Goal: Task Accomplishment & Management: Complete application form

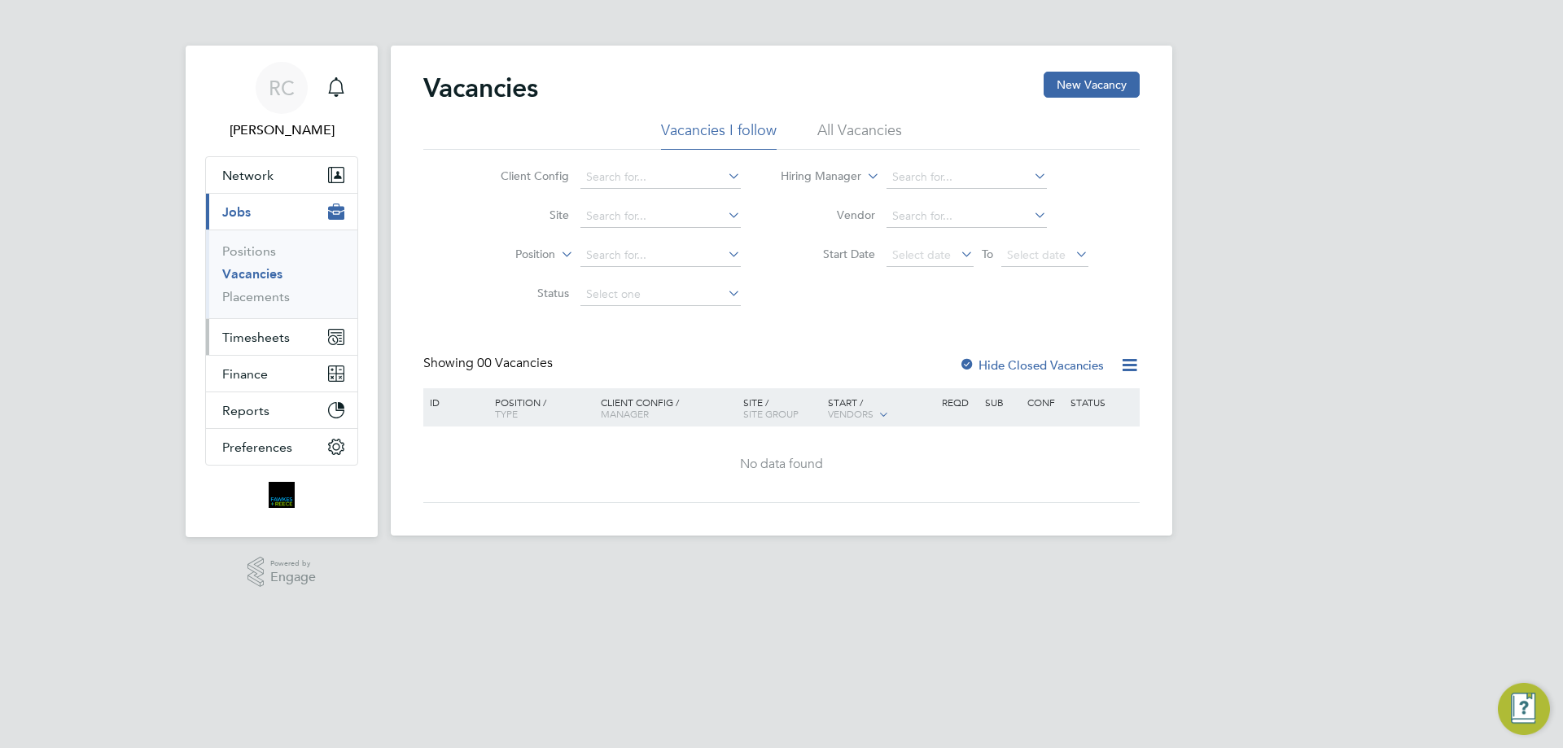
click at [259, 336] on span "Timesheets" at bounding box center [256, 337] width 68 height 15
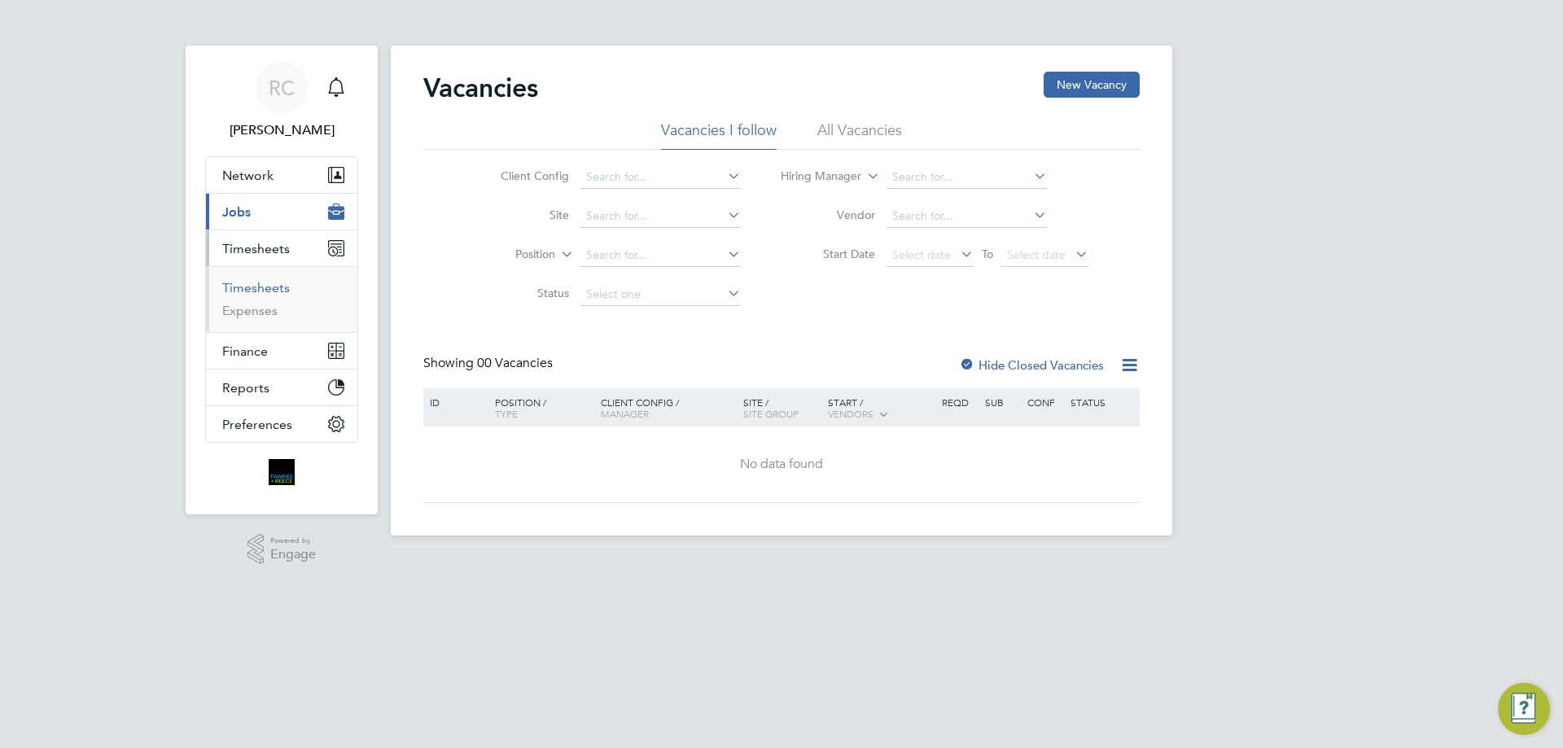
click at [262, 290] on link "Timesheets" at bounding box center [256, 287] width 68 height 15
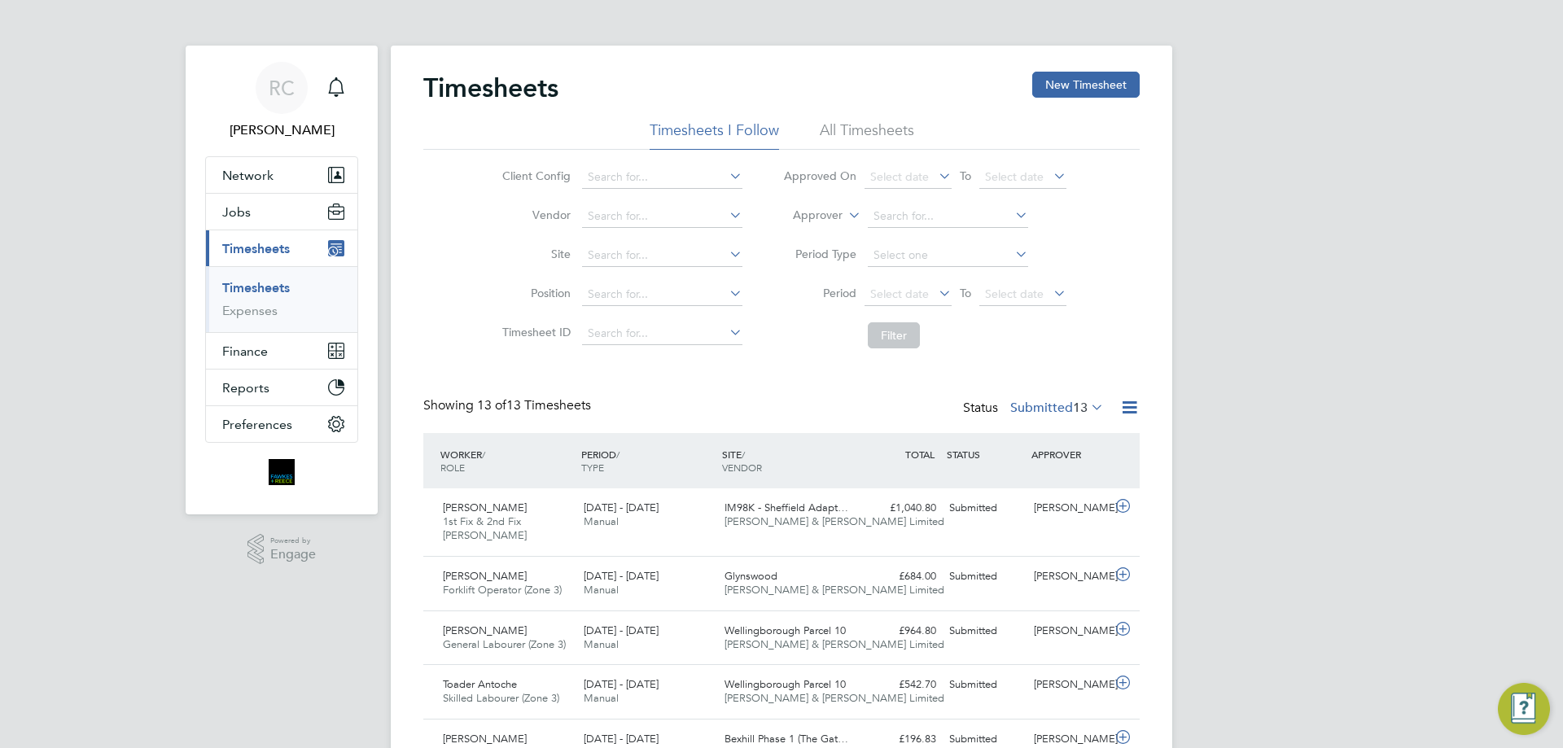
click at [861, 130] on li "All Timesheets" at bounding box center [867, 134] width 94 height 29
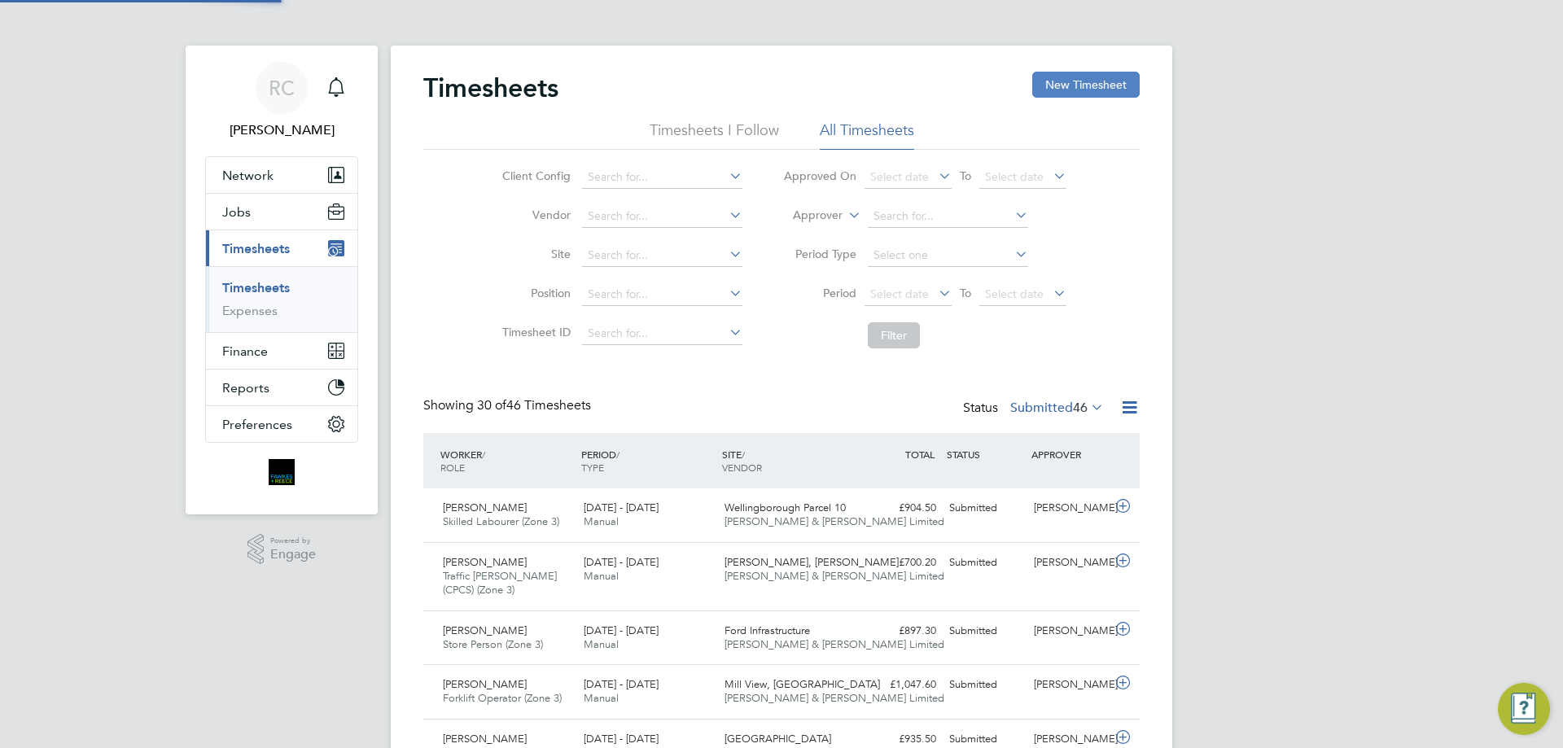
click at [1049, 85] on button "New Timesheet" at bounding box center [1085, 85] width 107 height 26
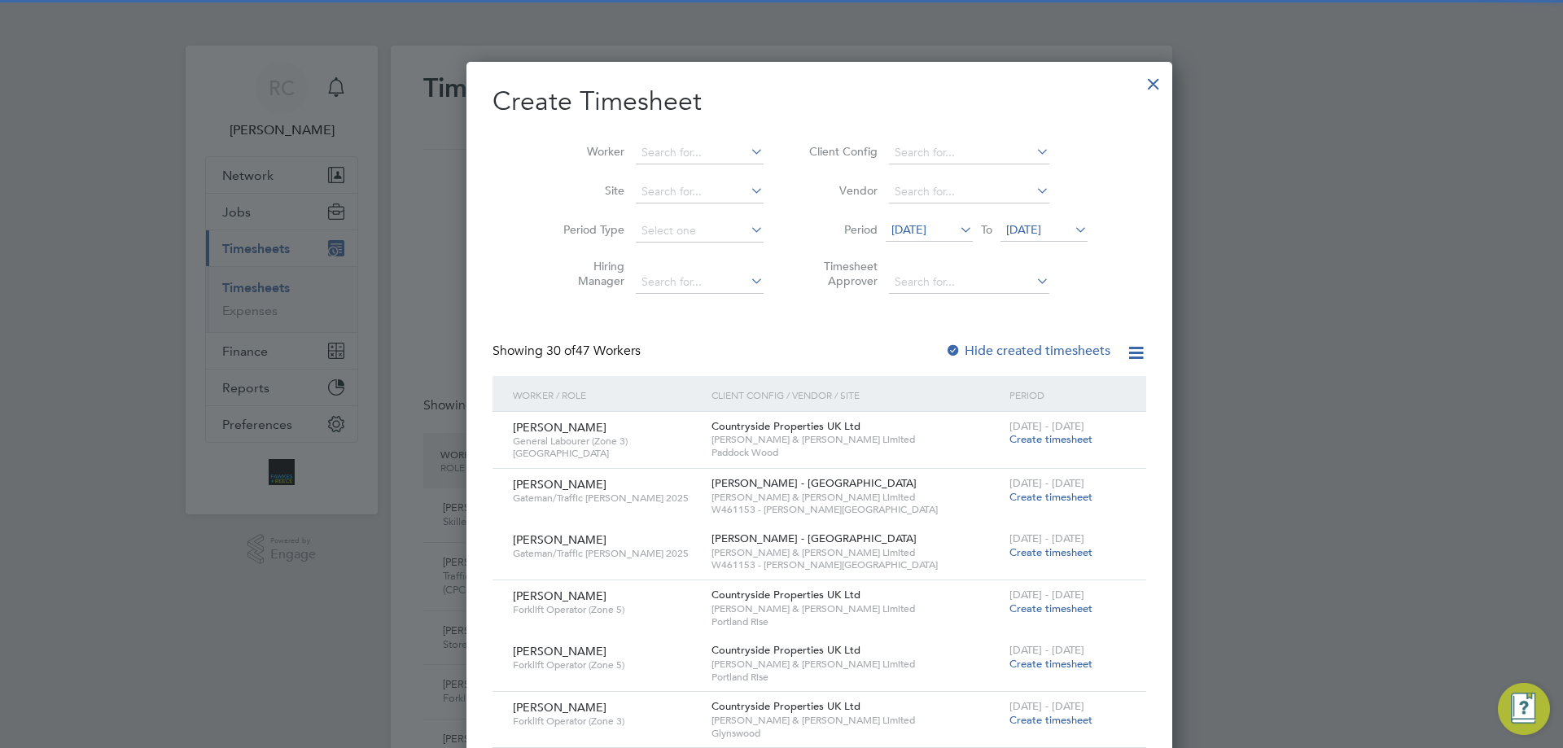
click at [1009, 221] on span "22 Sep 2025" at bounding box center [1043, 231] width 87 height 22
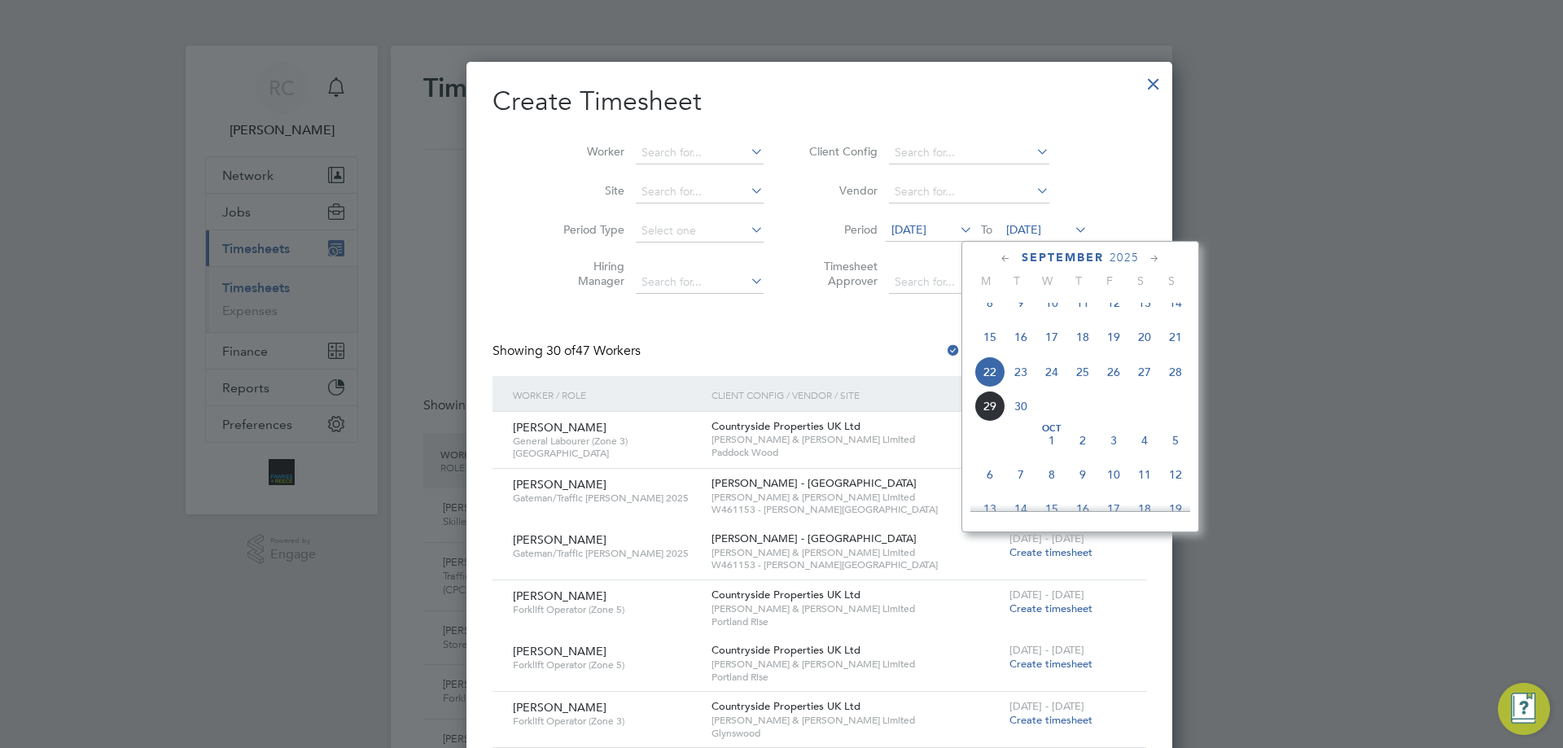
click at [1178, 386] on span "28" at bounding box center [1175, 371] width 31 height 31
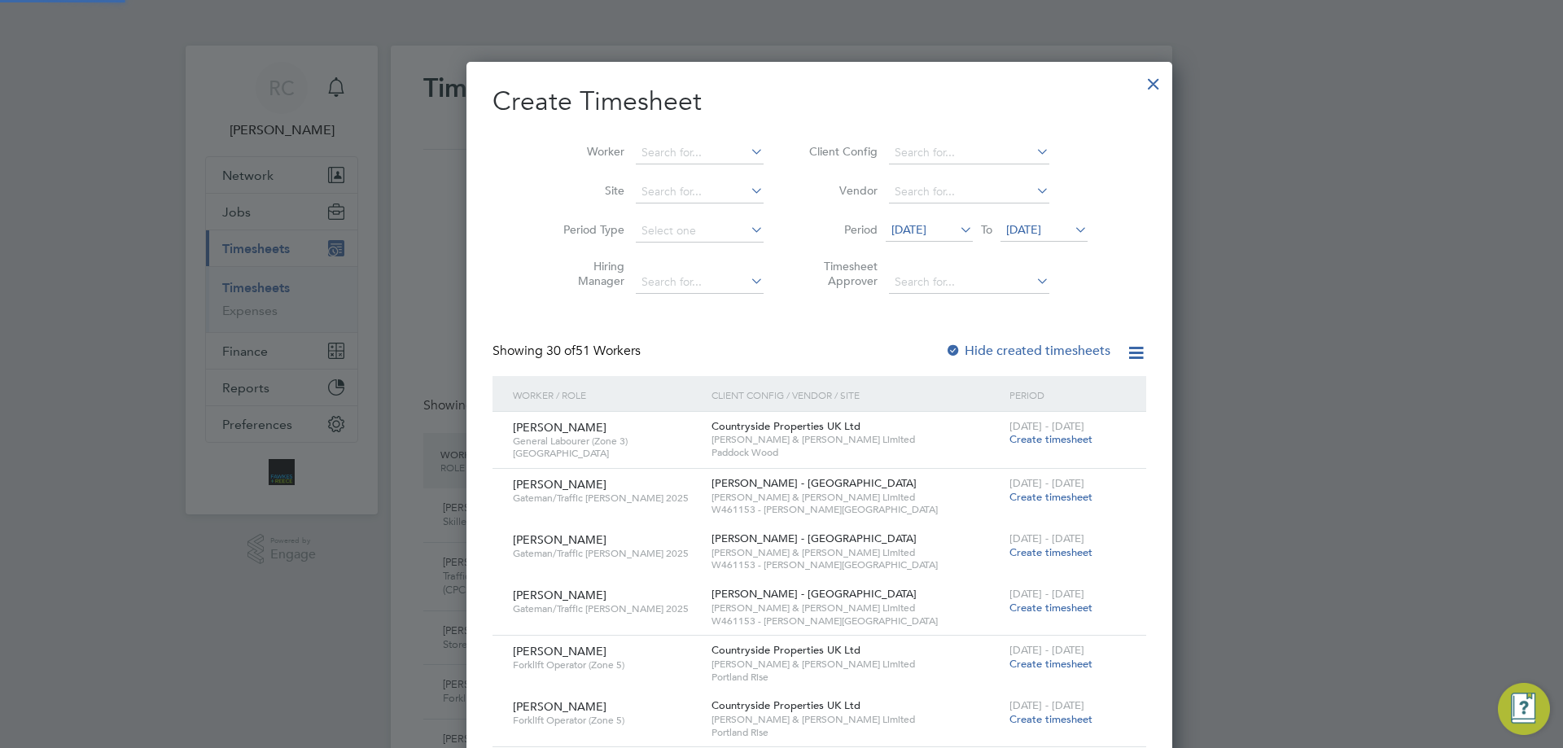
click at [945, 346] on div at bounding box center [953, 351] width 16 height 16
click at [649, 160] on input at bounding box center [700, 153] width 128 height 23
click at [662, 171] on li "Giris h Faugoo" at bounding box center [661, 175] width 129 height 22
type input "Girish Faugoo"
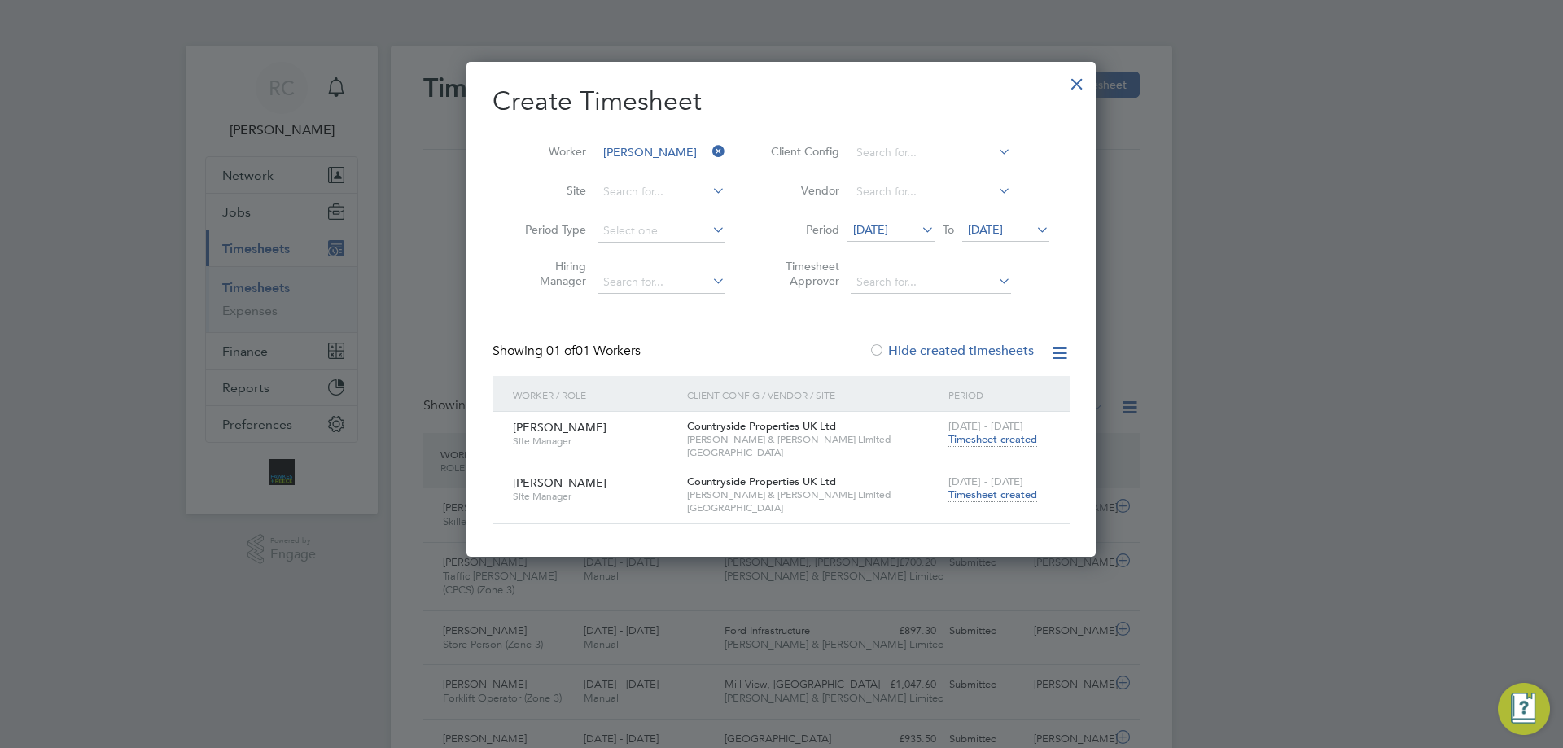
click at [980, 491] on span "Timesheet created" at bounding box center [992, 495] width 89 height 15
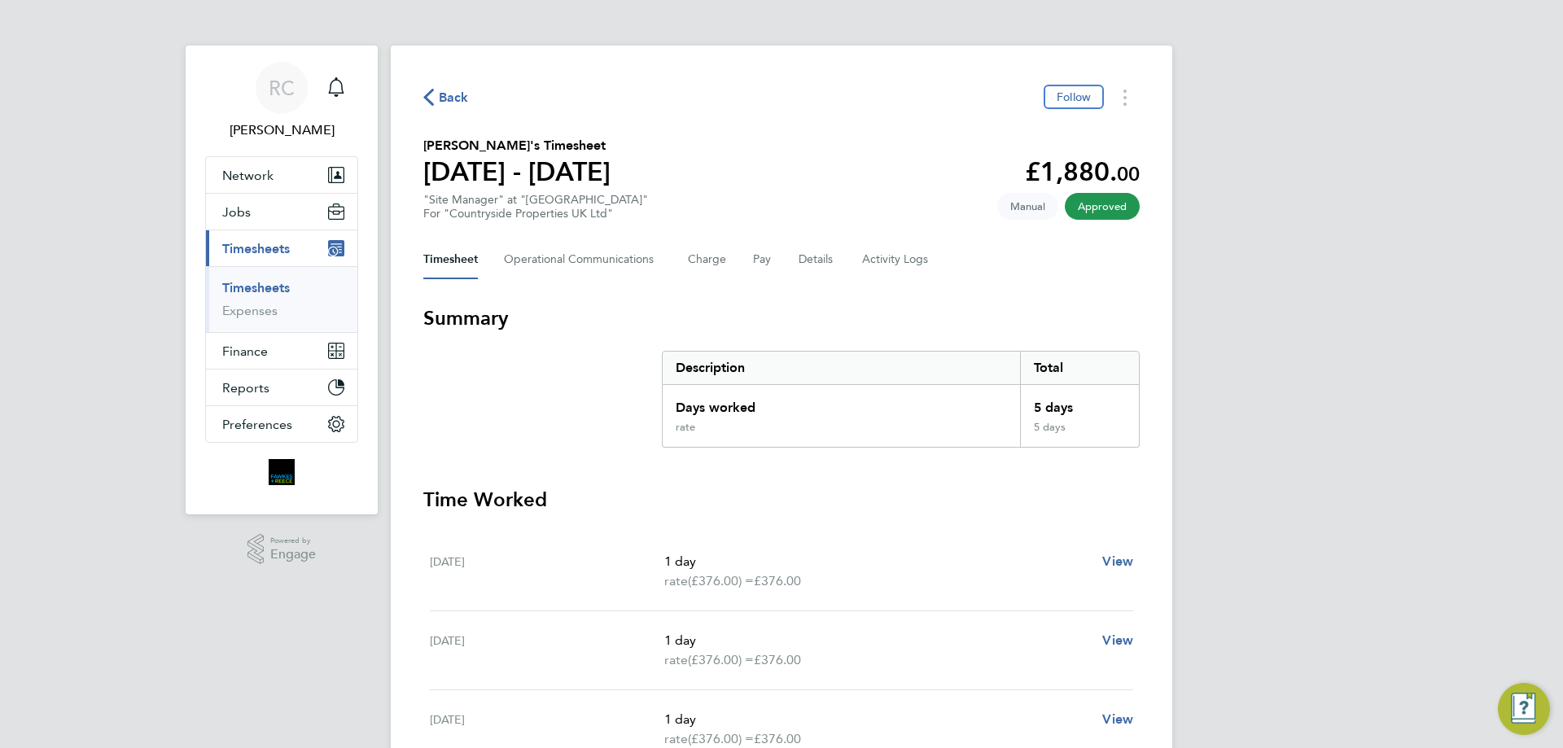
click at [267, 286] on link "Timesheets" at bounding box center [256, 287] width 68 height 15
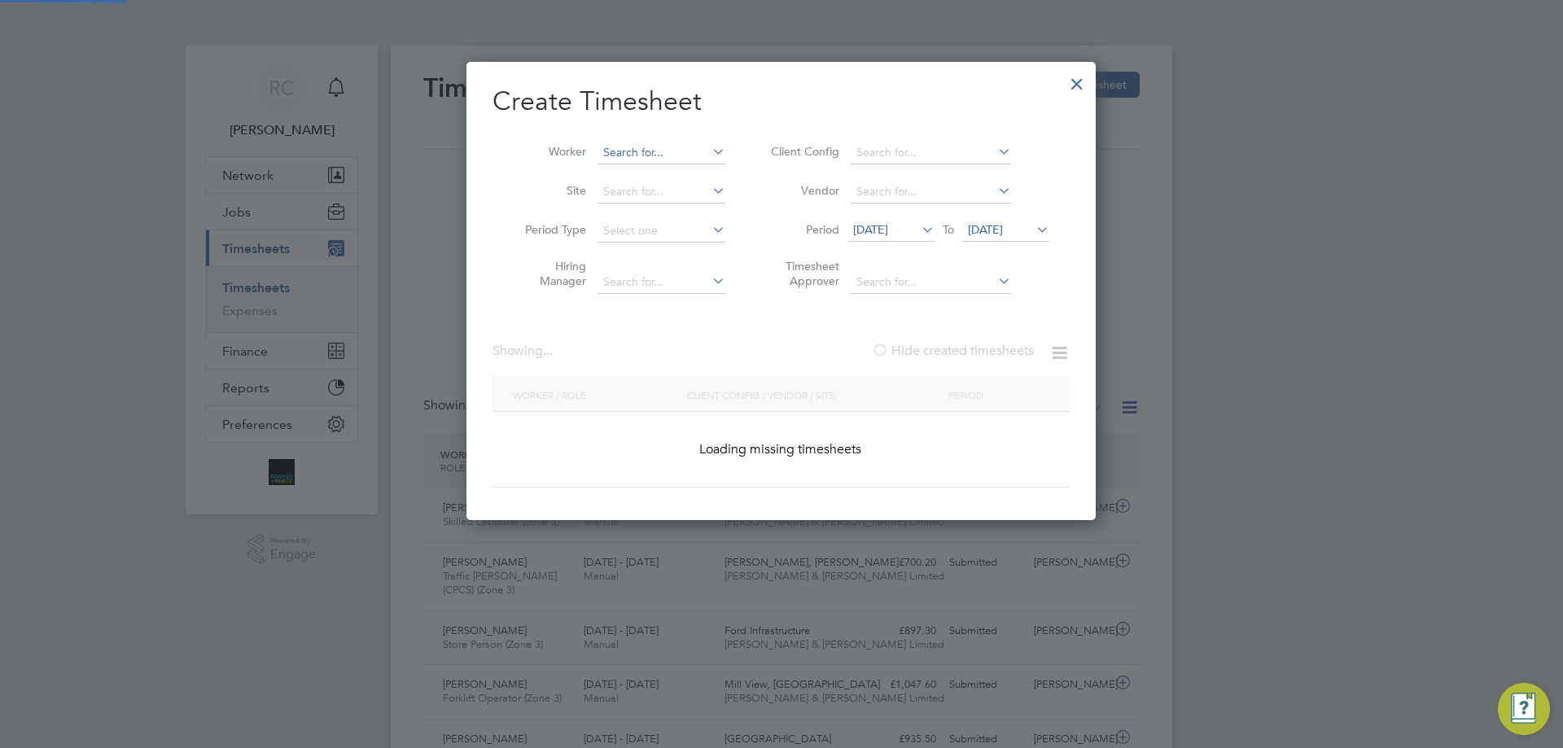
click at [635, 158] on input at bounding box center [661, 153] width 128 height 23
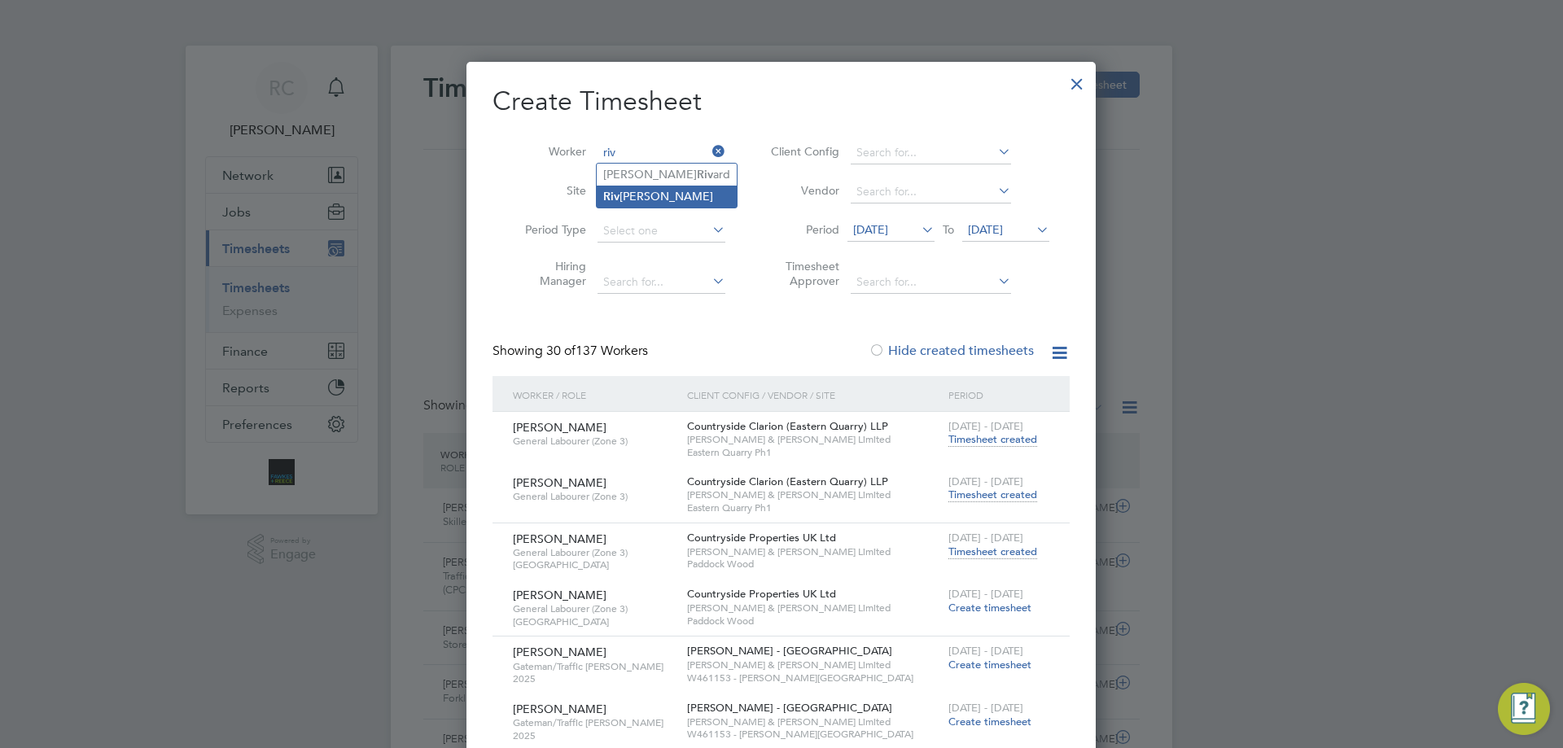
click at [653, 188] on li "Riv elino Francisca" at bounding box center [667, 197] width 140 height 22
type input "Rivelino Francisca"
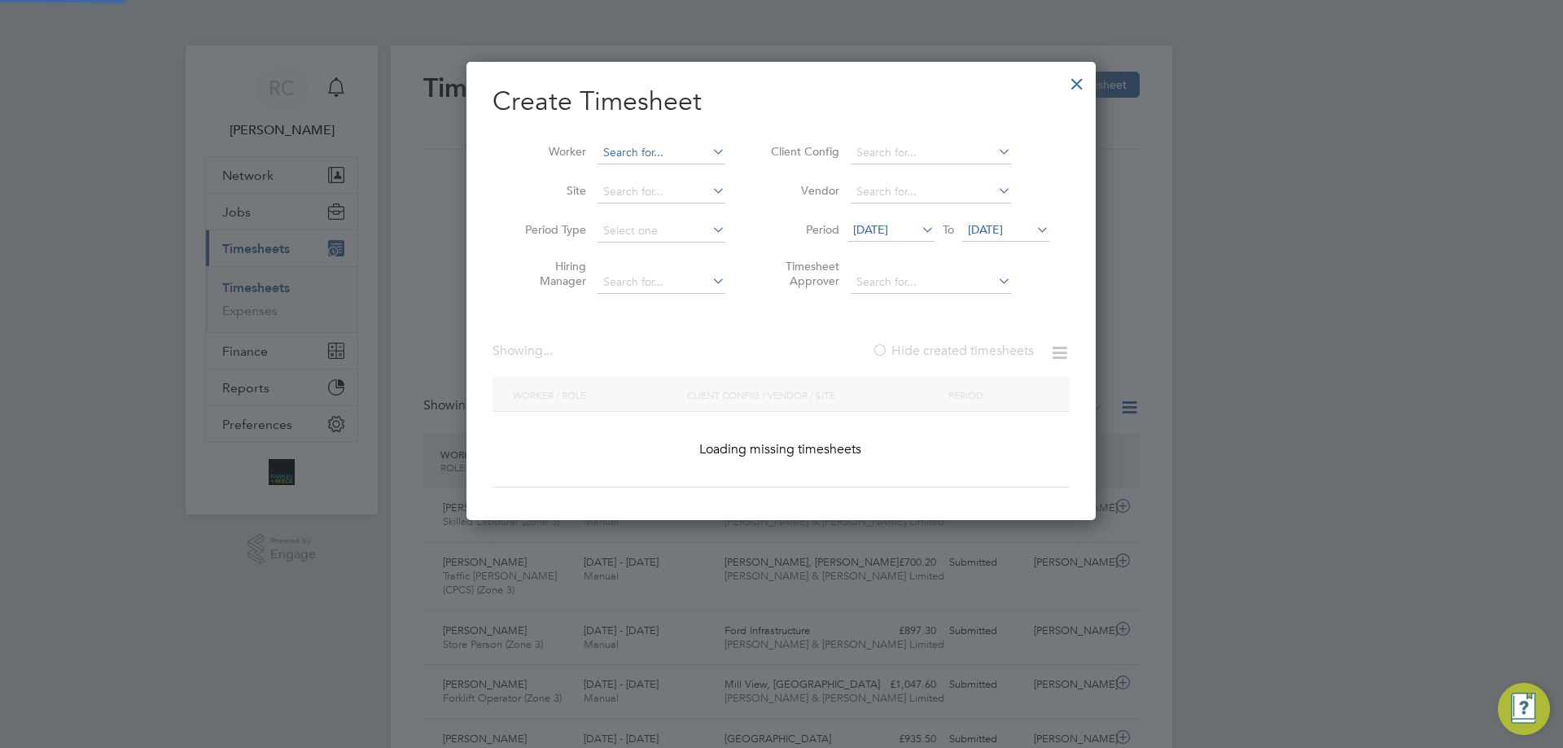
click at [661, 151] on input at bounding box center [661, 153] width 128 height 23
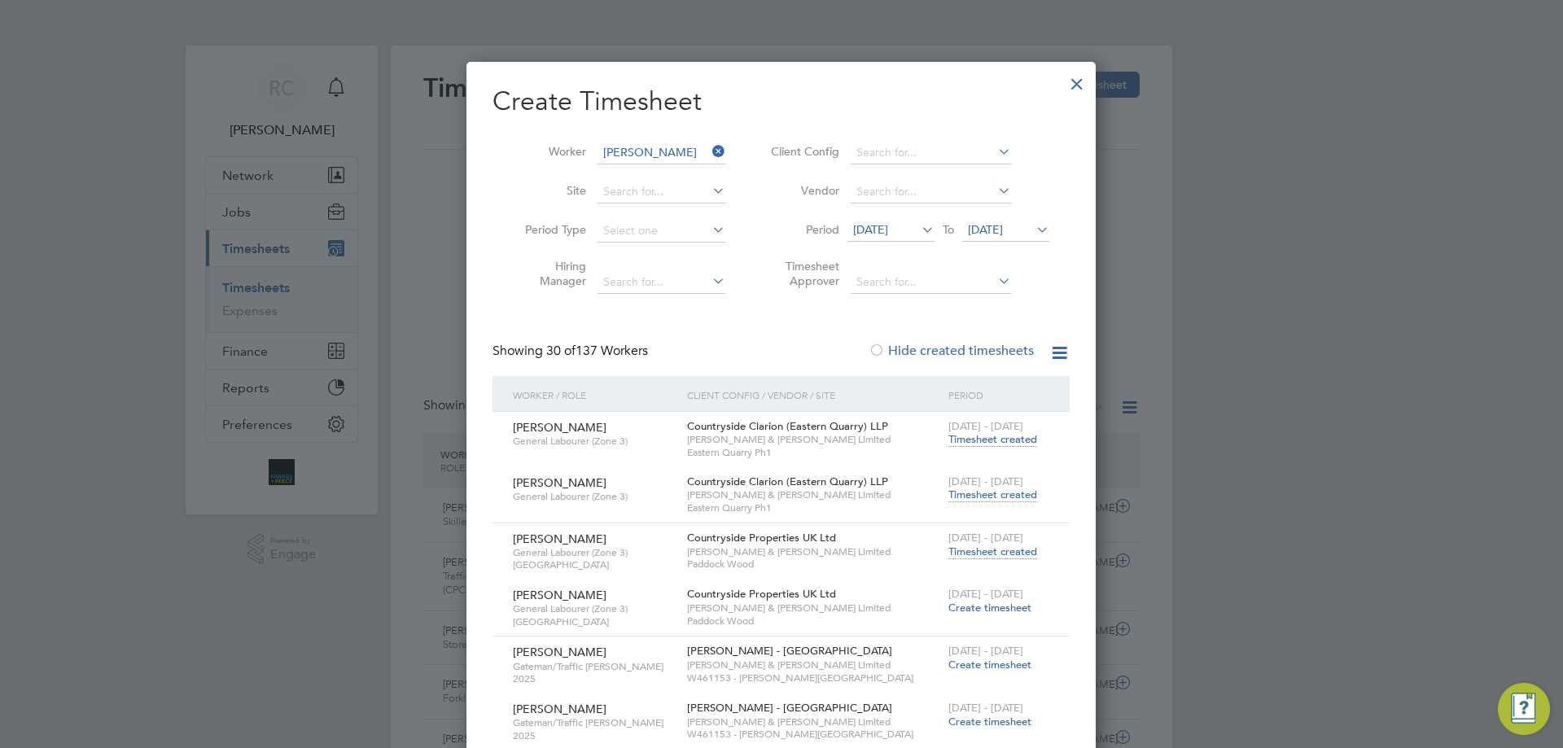
click at [649, 255] on li "Harry Muscat" at bounding box center [697, 263] width 201 height 22
type input "Harry Muscat"
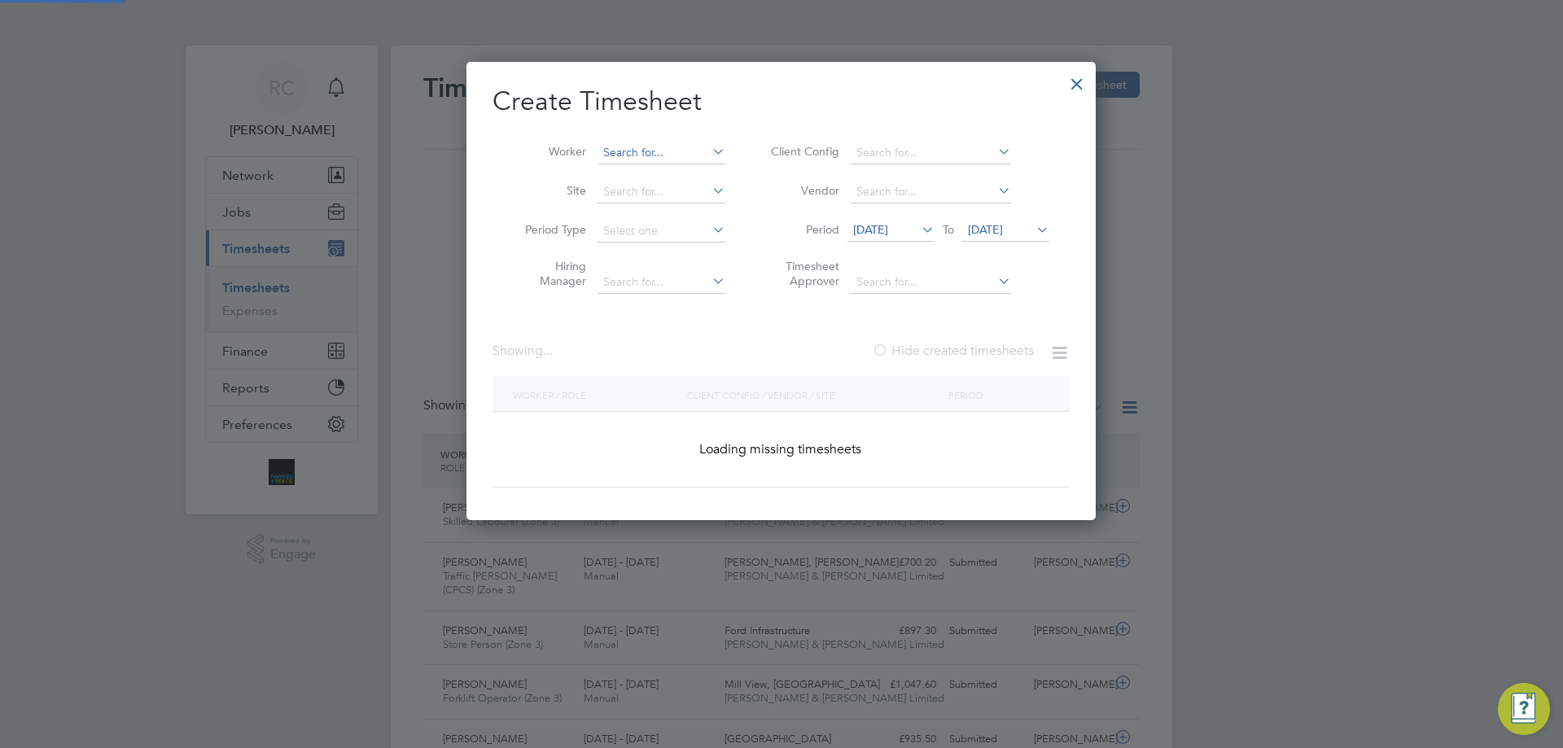
click at [652, 151] on input at bounding box center [661, 153] width 128 height 23
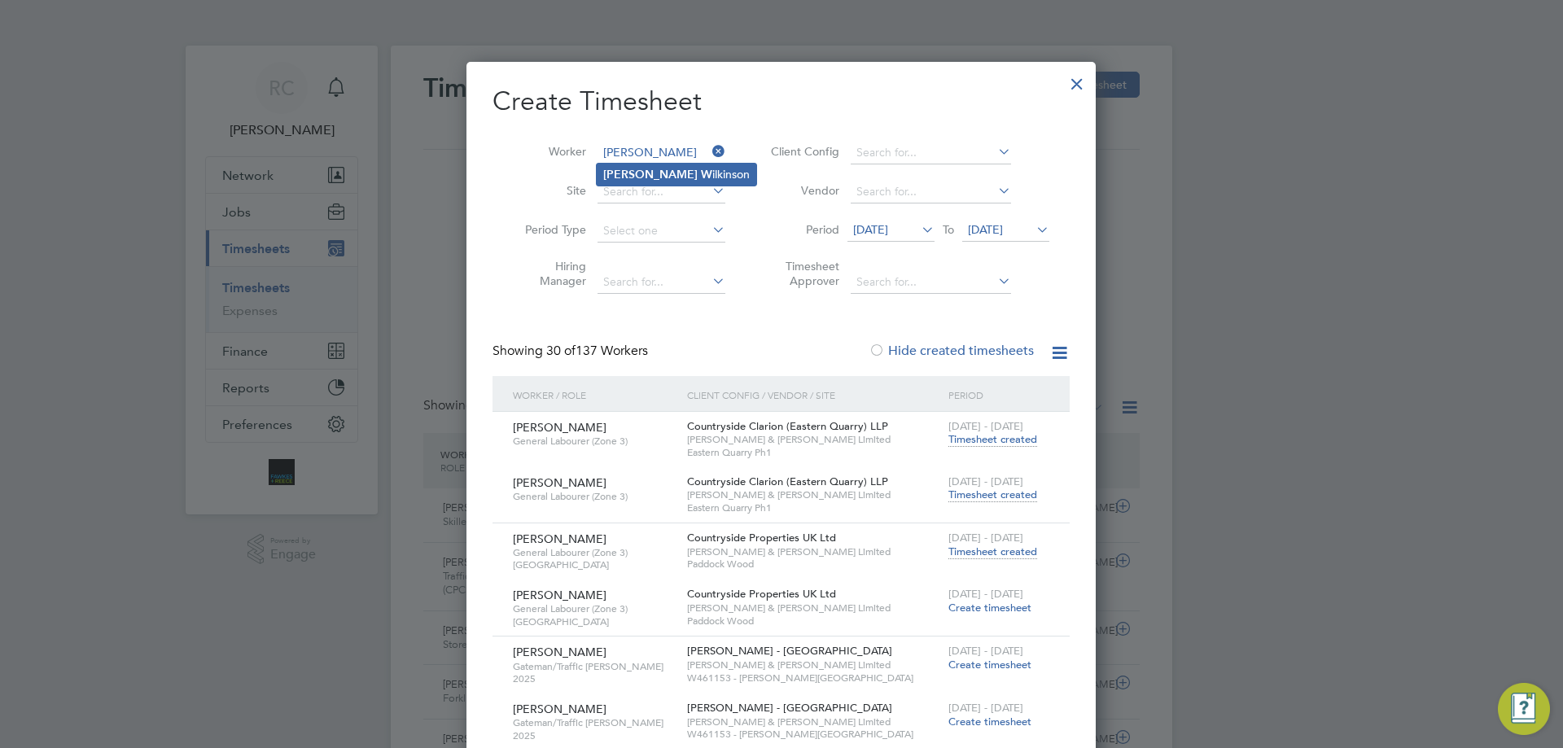
click at [701, 174] on b "W" at bounding box center [706, 175] width 11 height 14
type input "Joshua Wilkinson"
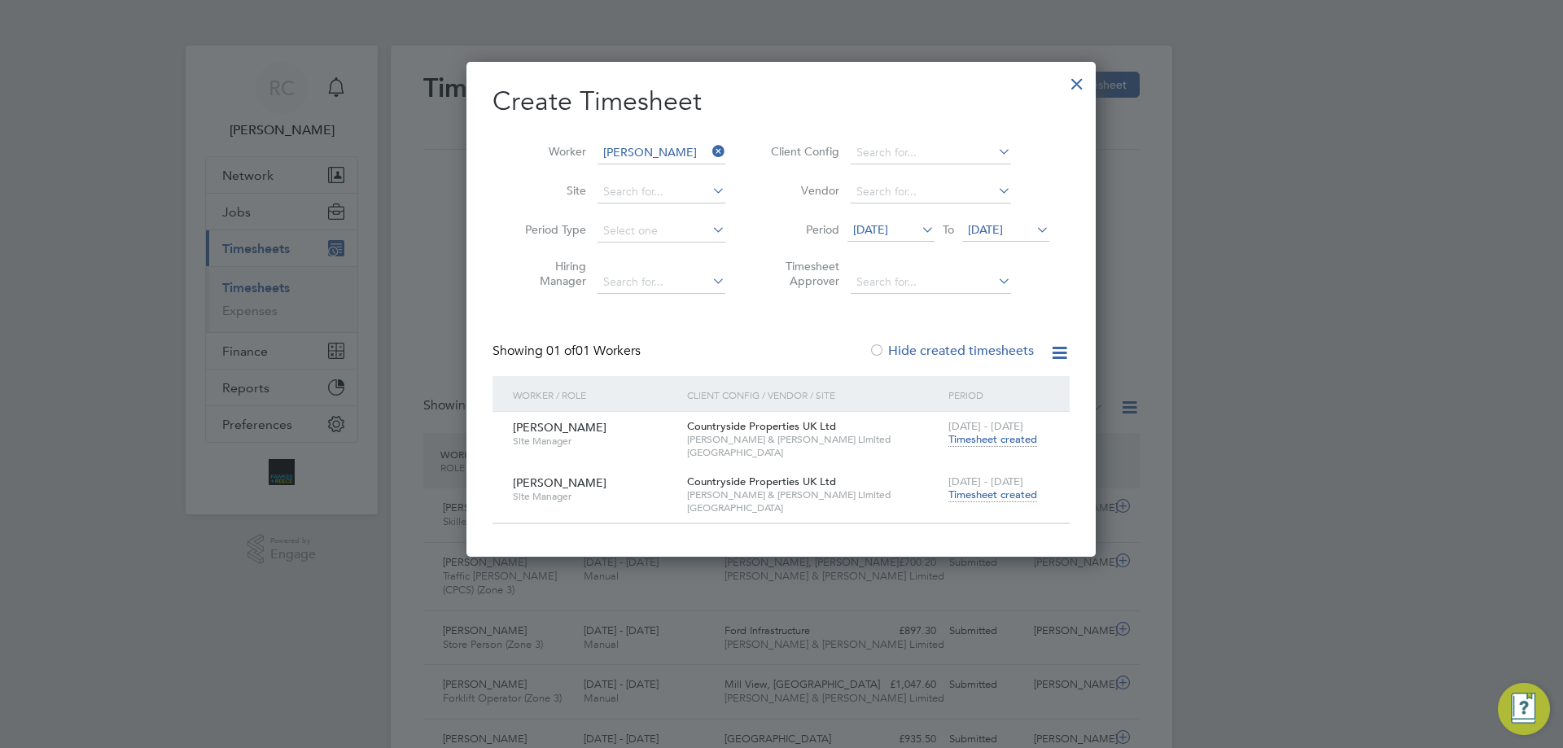
click at [997, 492] on span "Timesheet created" at bounding box center [992, 495] width 89 height 15
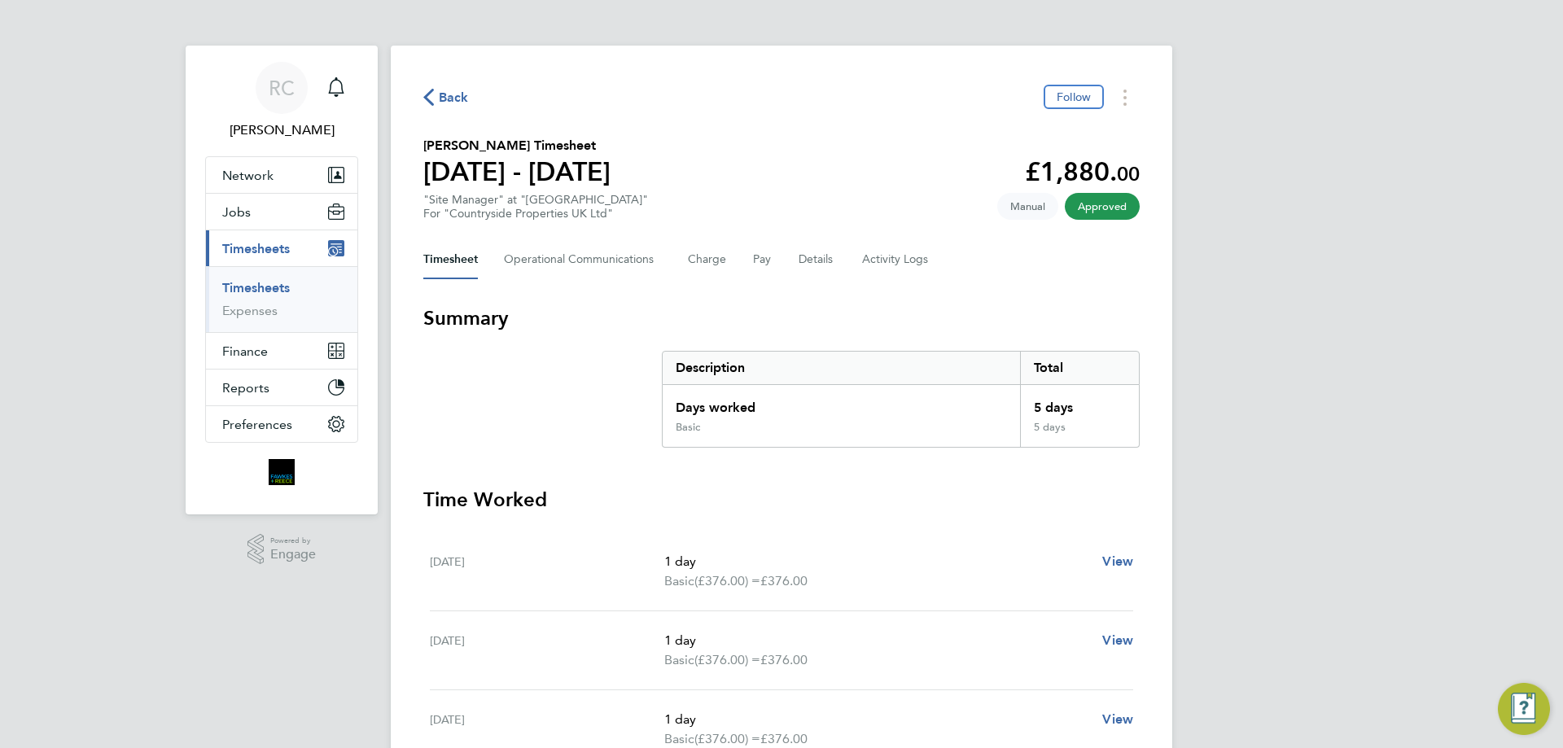
drag, startPoint x: 248, startPoint y: 286, endPoint x: 486, endPoint y: 180, distance: 260.5
click at [248, 286] on link "Timesheets" at bounding box center [256, 287] width 68 height 15
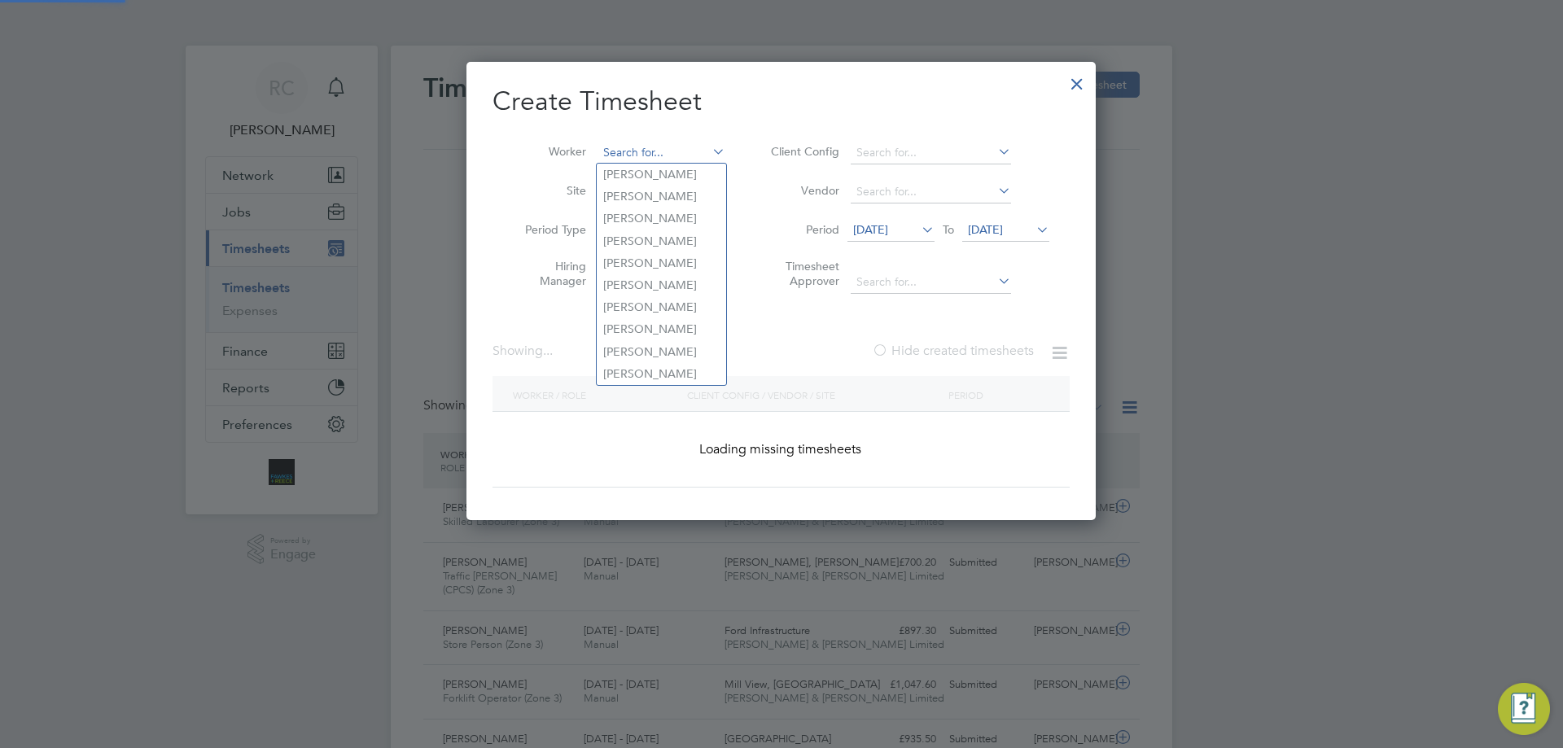
click at [617, 151] on input at bounding box center [661, 153] width 128 height 23
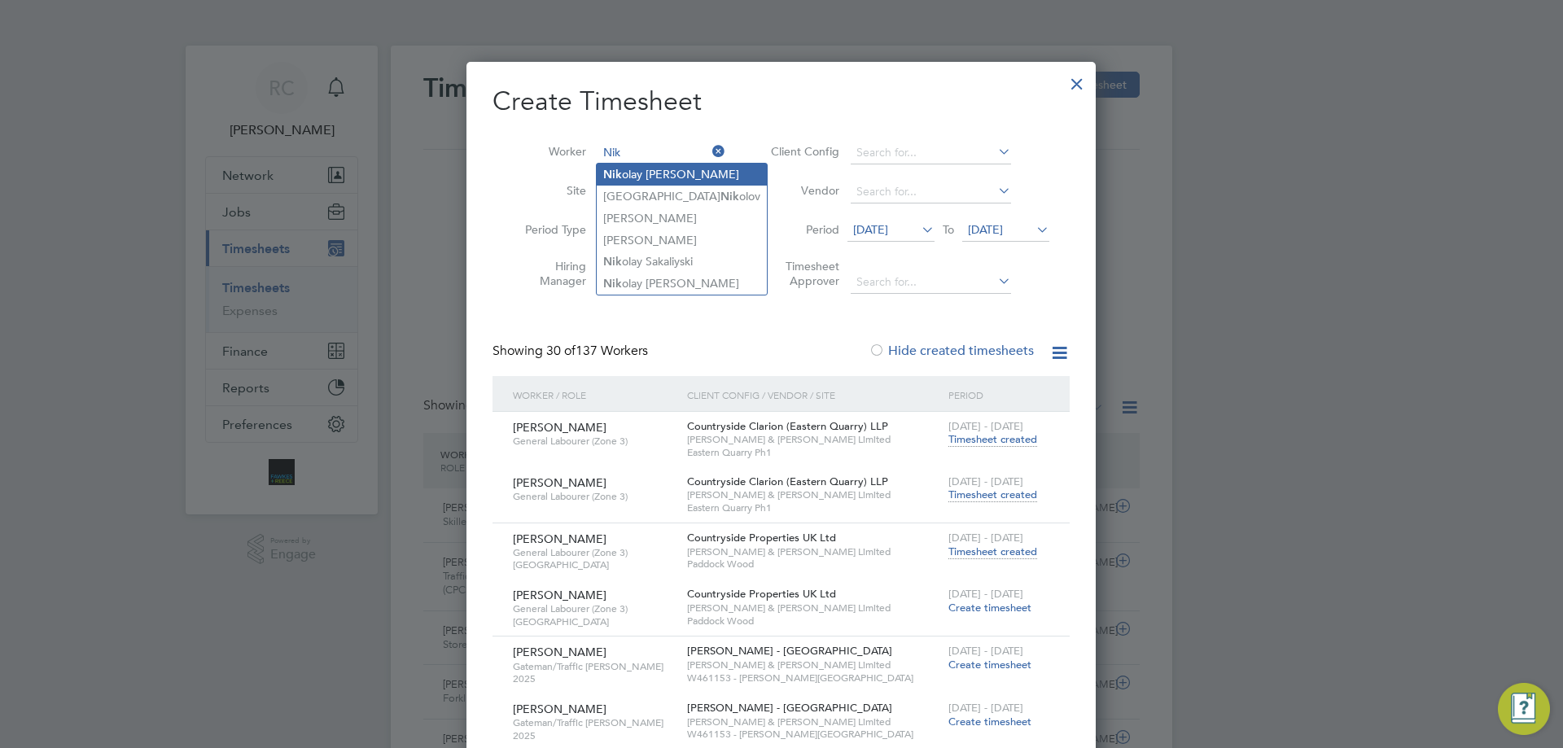
click at [616, 166] on li "Nik olay Atanassov" at bounding box center [682, 175] width 170 height 22
type input "Nikolay Atanassov"
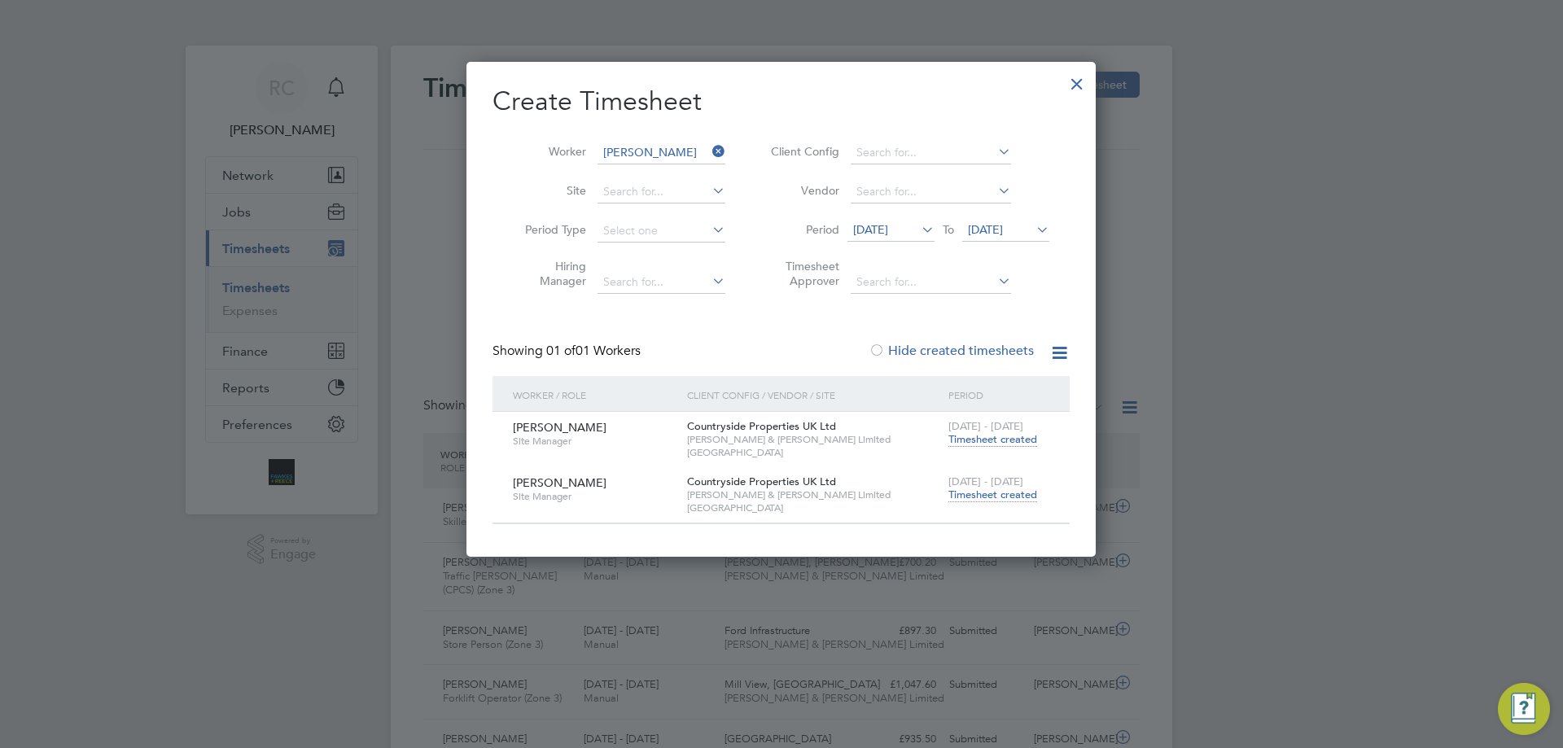
click at [1013, 489] on span "Timesheet created" at bounding box center [992, 495] width 89 height 15
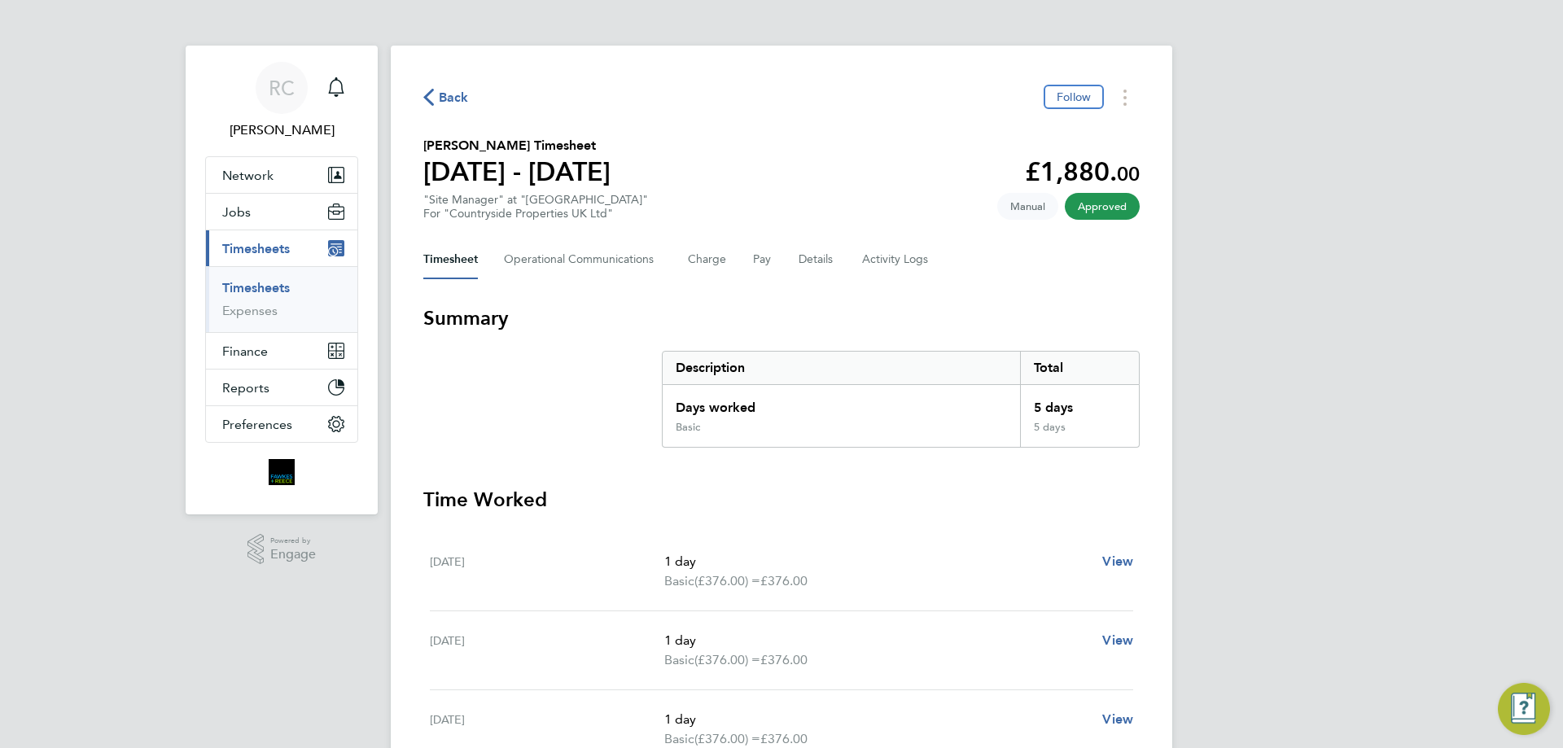
click at [248, 282] on link "Timesheets" at bounding box center [256, 287] width 68 height 15
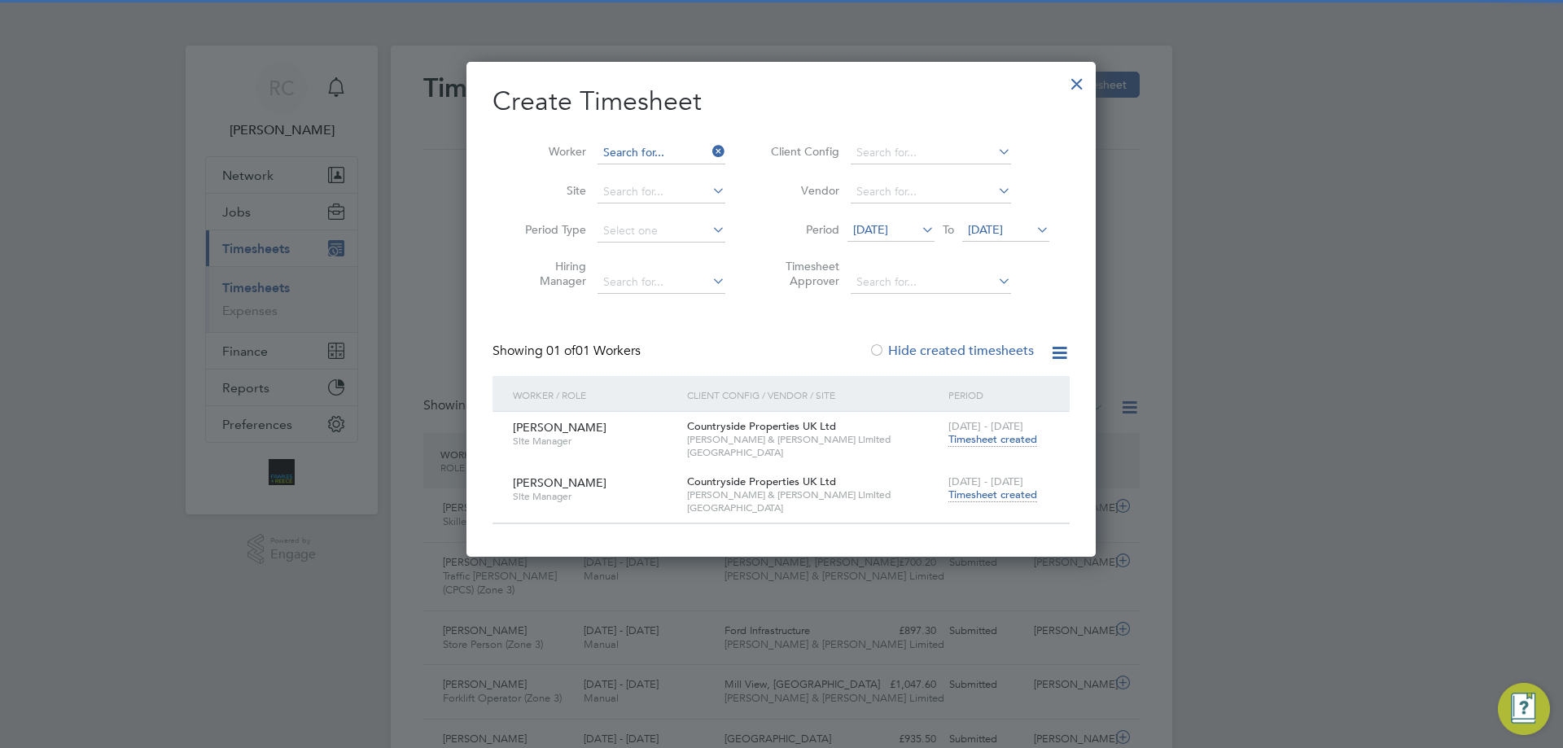
click at [634, 151] on input at bounding box center [661, 153] width 128 height 23
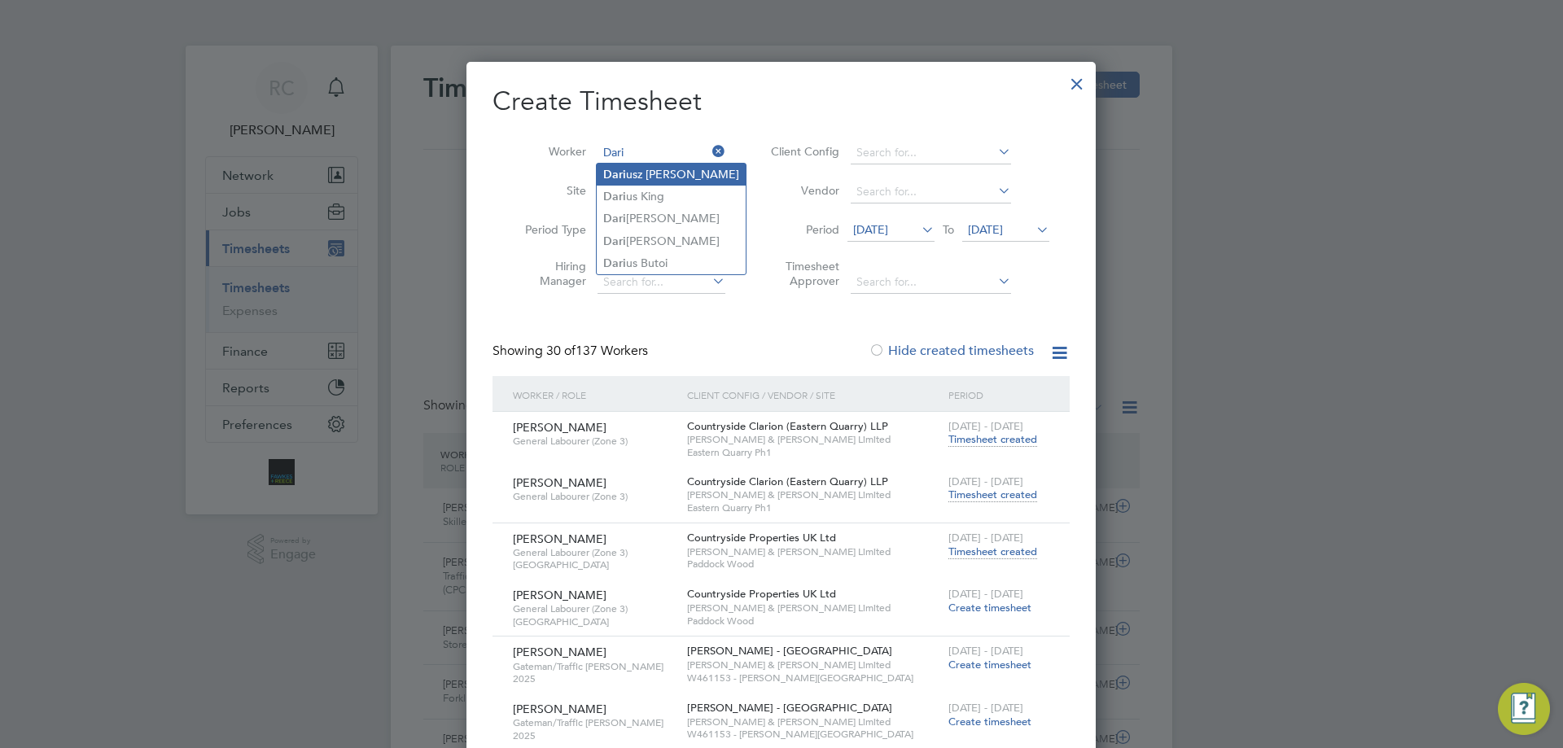
click at [618, 172] on b "Dari" at bounding box center [614, 175] width 23 height 14
type input "Dariusz Januszko"
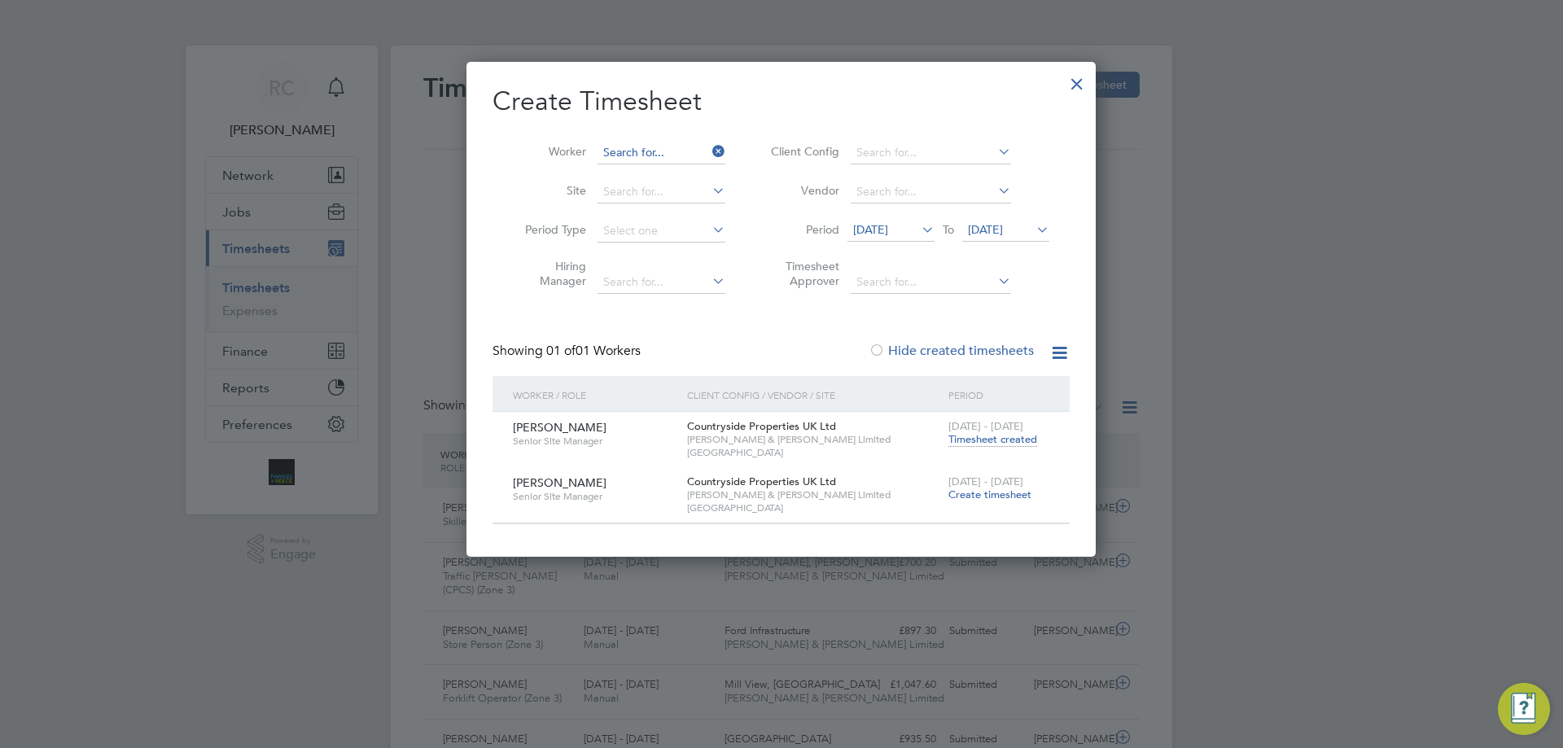
click at [673, 146] on input at bounding box center [661, 153] width 128 height 23
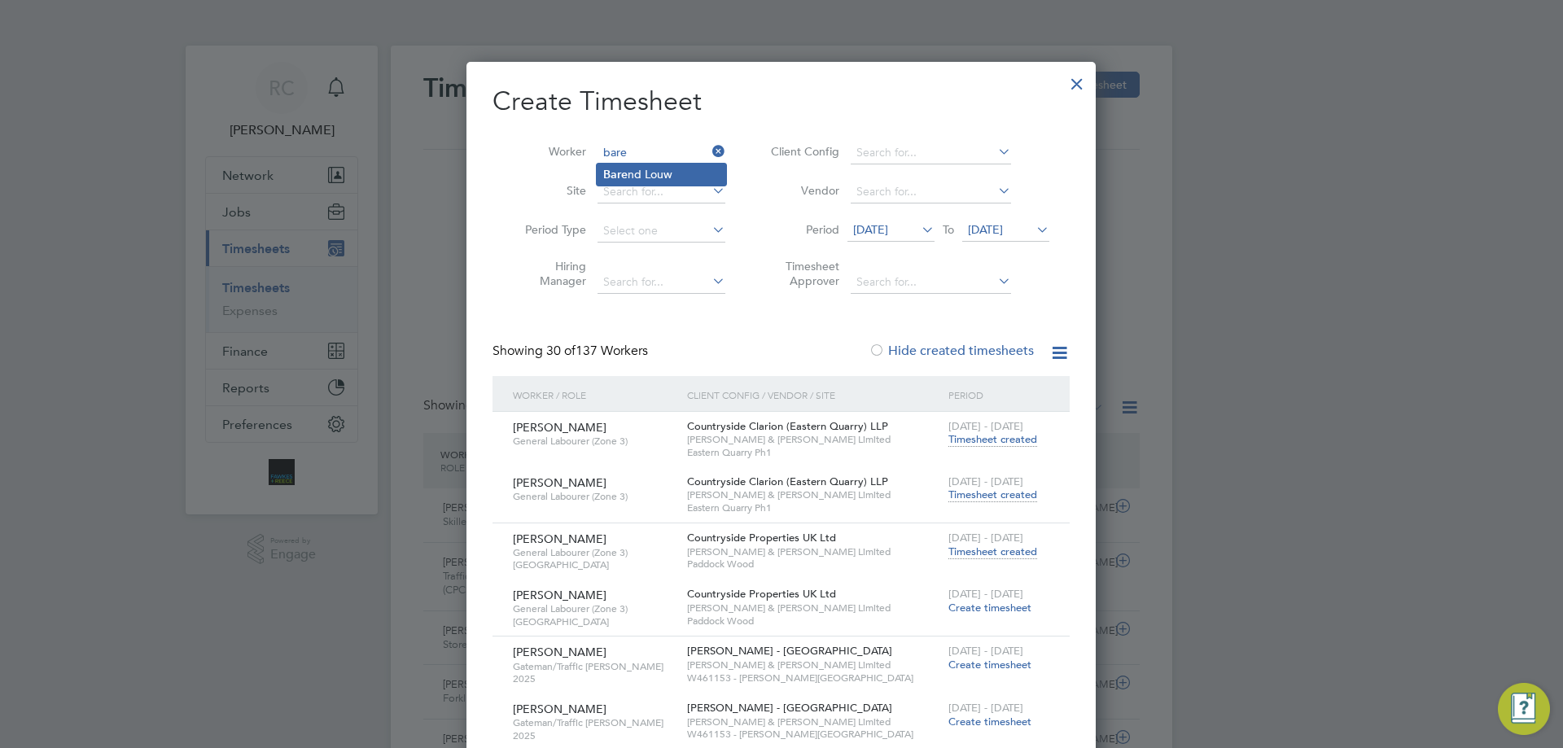
click at [664, 165] on li "Bare nd Louw" at bounding box center [661, 175] width 129 height 22
type input "Barend Louw"
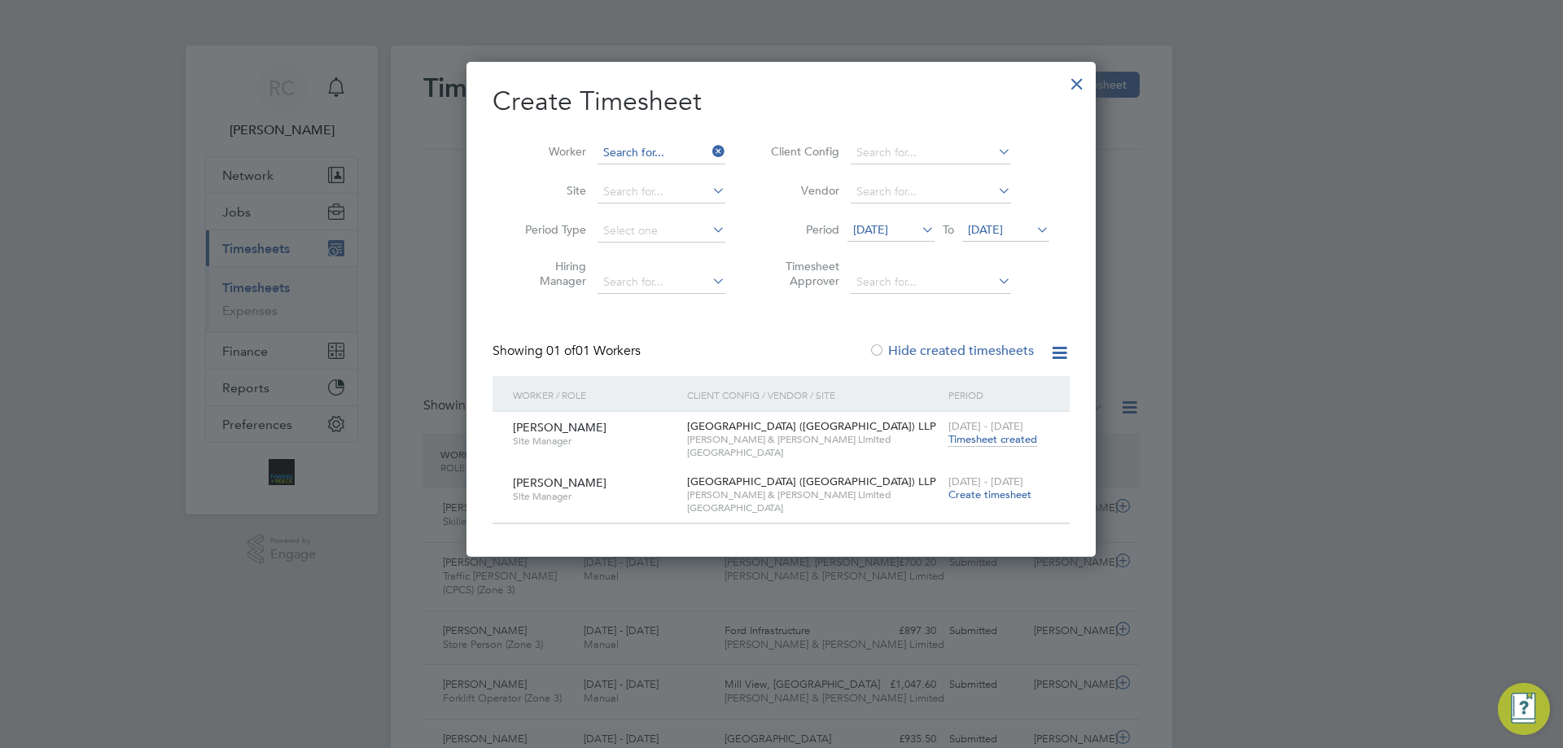
click at [663, 145] on input at bounding box center [661, 153] width 128 height 23
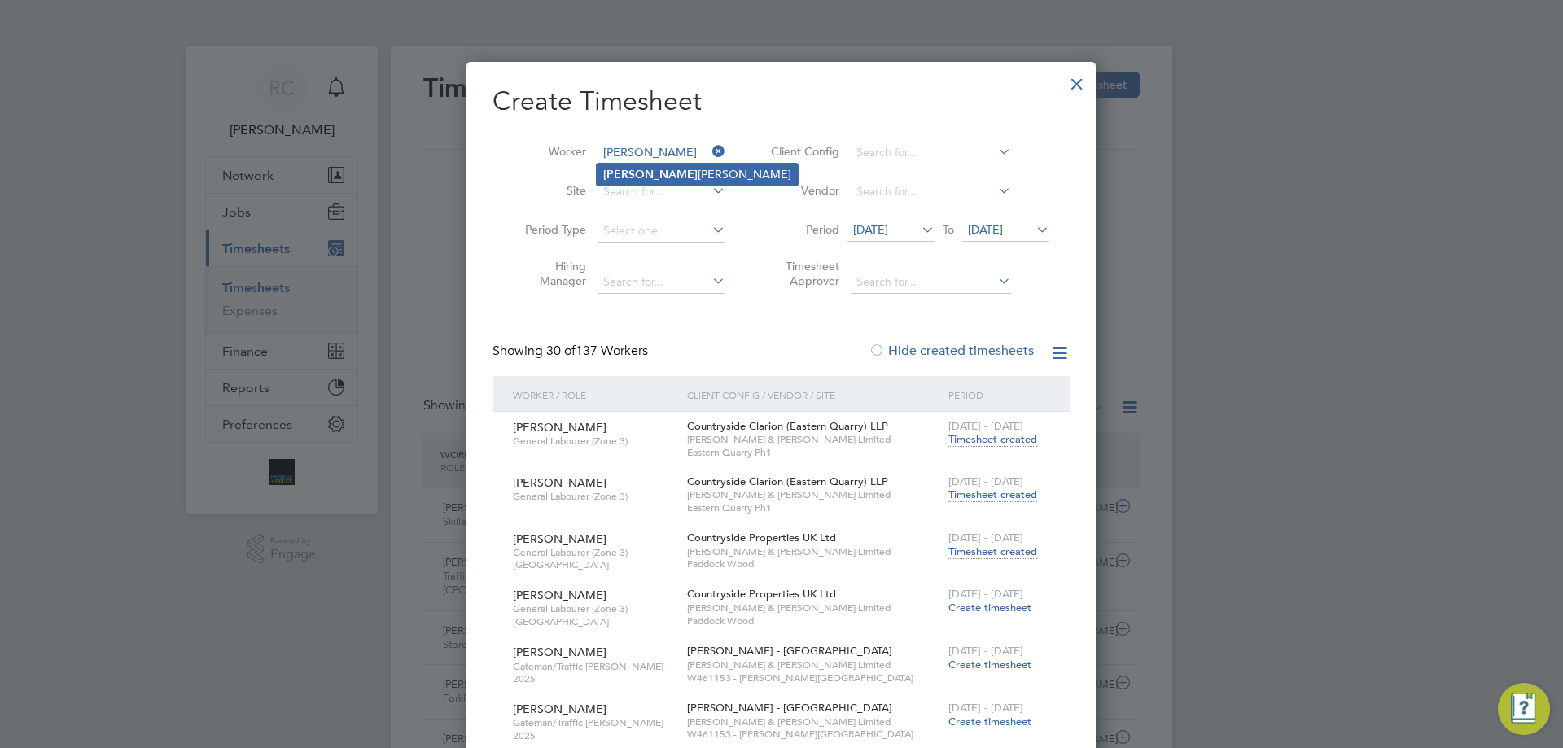
click at [667, 176] on li "Bartosz Politowicz" at bounding box center [697, 175] width 201 height 22
type input "Bartosz Politowicz"
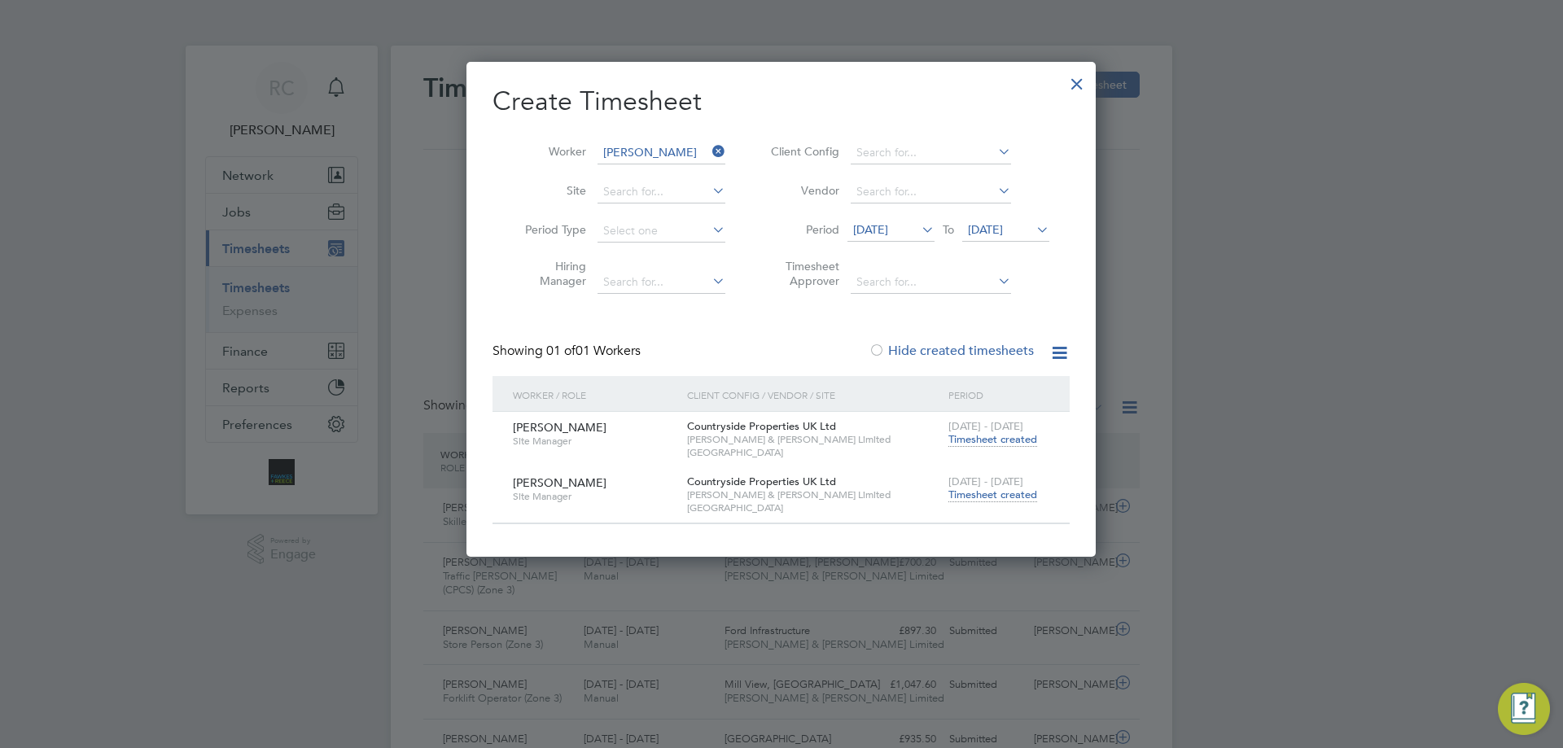
click at [1008, 496] on span "Timesheet created" at bounding box center [992, 495] width 89 height 15
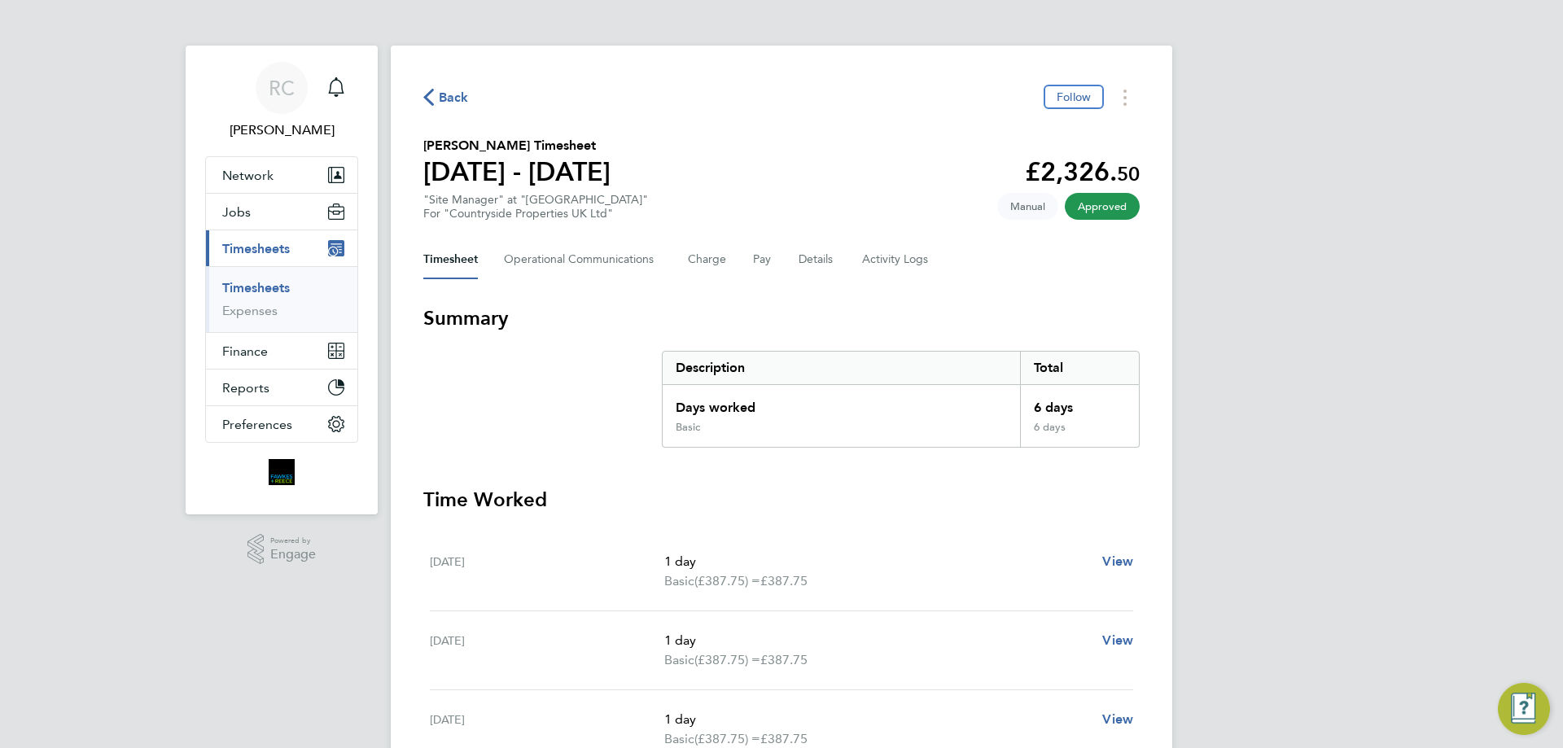
click at [260, 282] on link "Timesheets" at bounding box center [256, 287] width 68 height 15
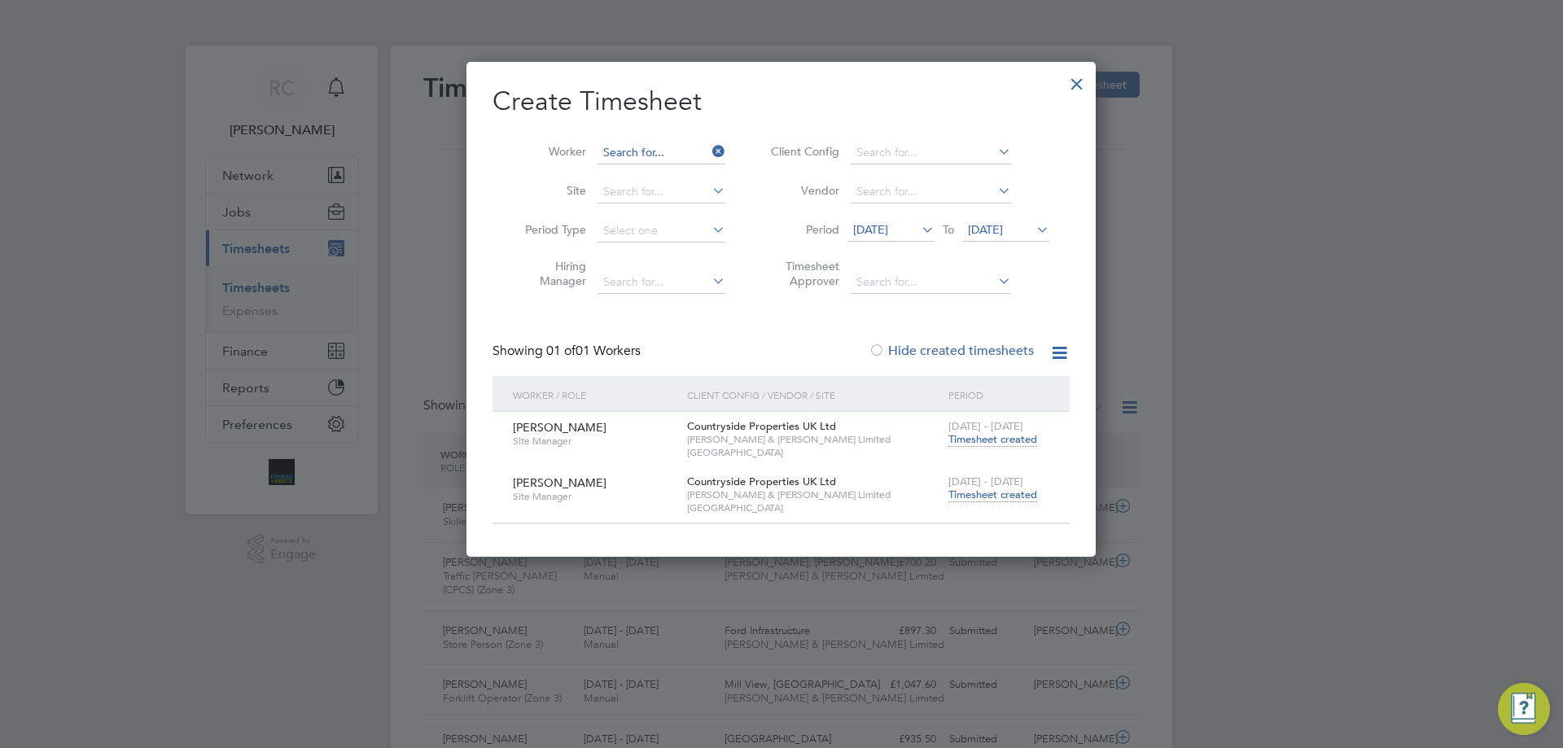
click at [620, 142] on input at bounding box center [661, 153] width 128 height 23
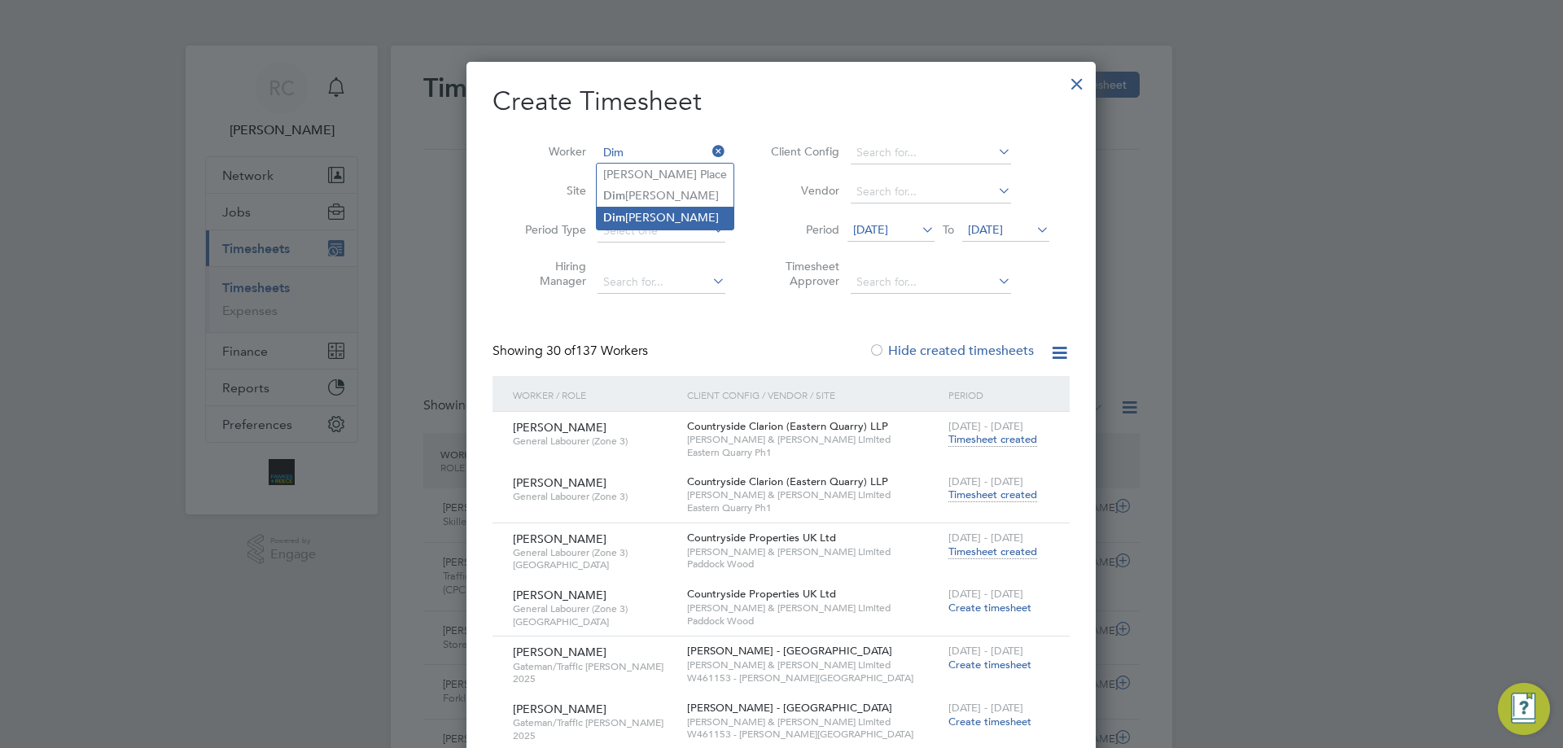
click at [626, 211] on li "Dim itar Vasilev" at bounding box center [665, 218] width 137 height 22
type input "Dimitar Vasilev"
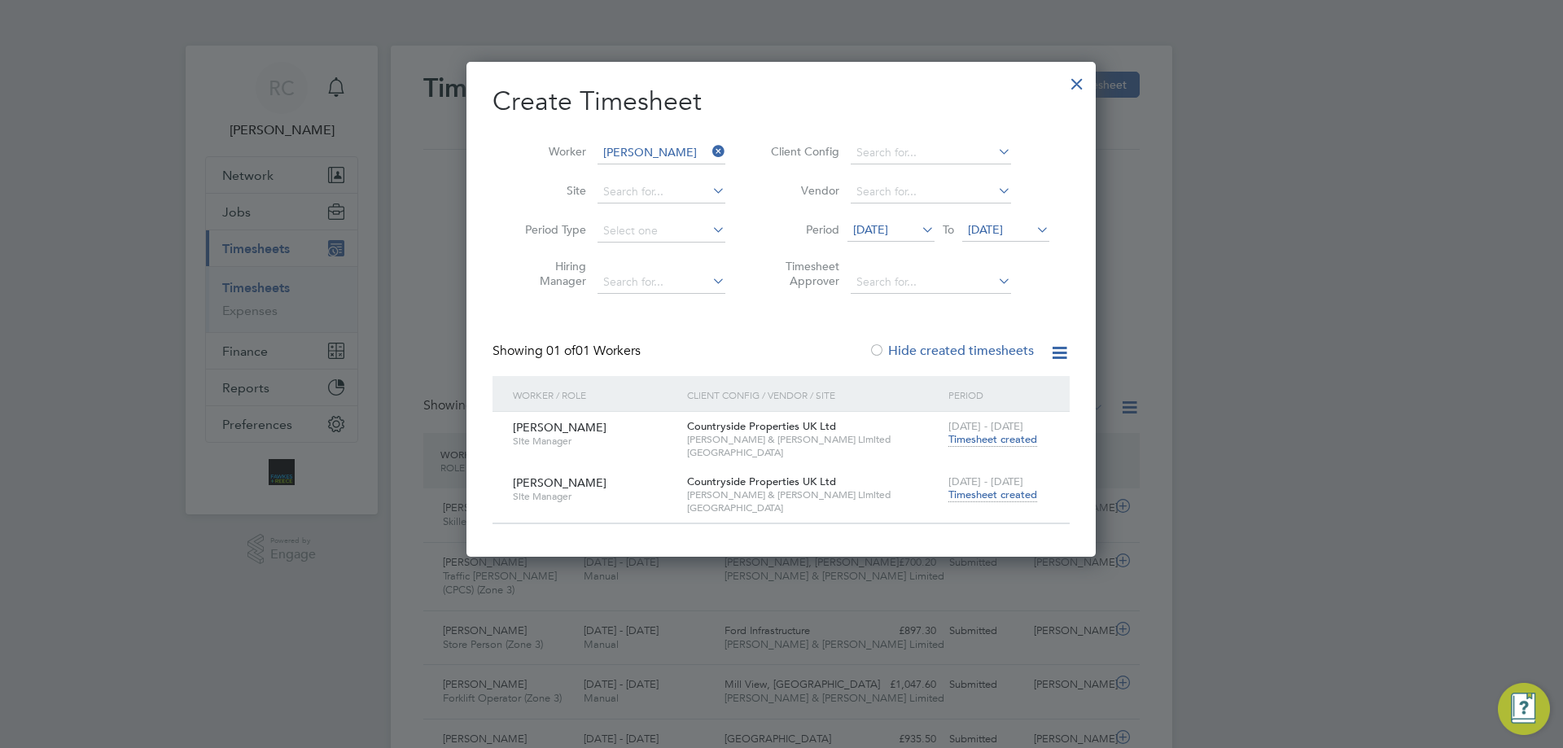
click at [1004, 503] on div "22 - 28 Sep 2025 Timesheet created" at bounding box center [998, 489] width 109 height 44
click at [1004, 497] on span "Timesheet created" at bounding box center [992, 495] width 89 height 15
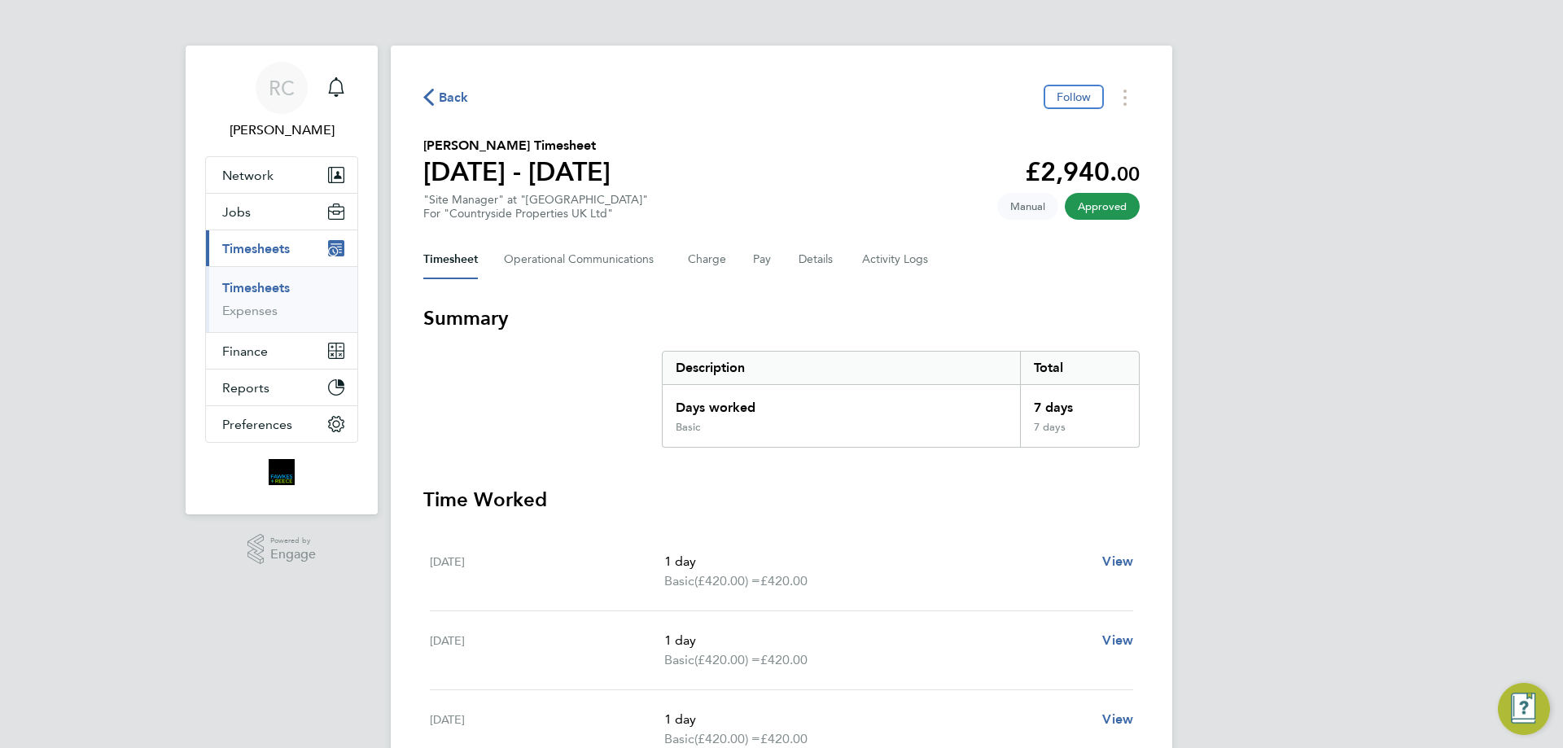
click at [270, 286] on link "Timesheets" at bounding box center [256, 287] width 68 height 15
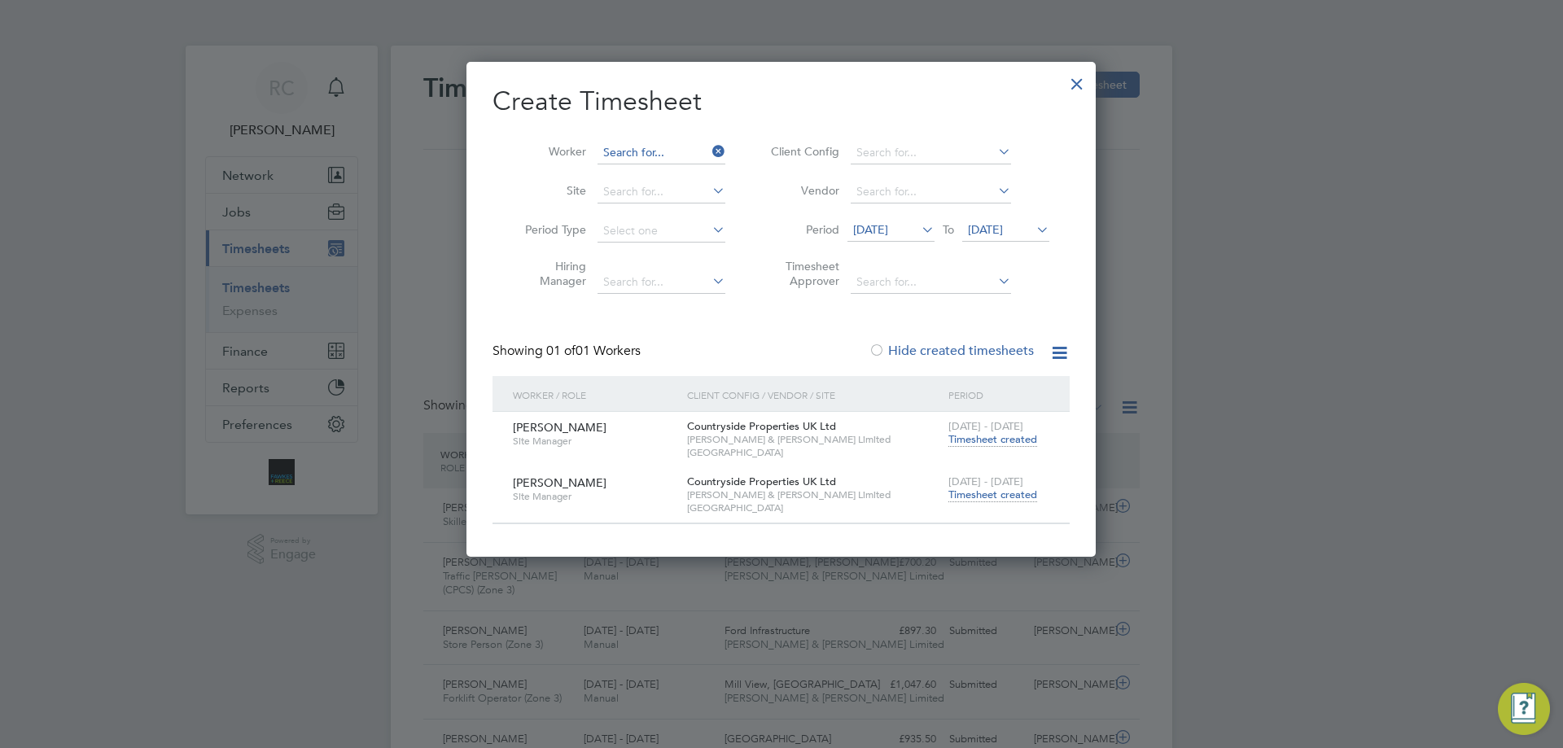
click at [666, 150] on input at bounding box center [661, 153] width 128 height 23
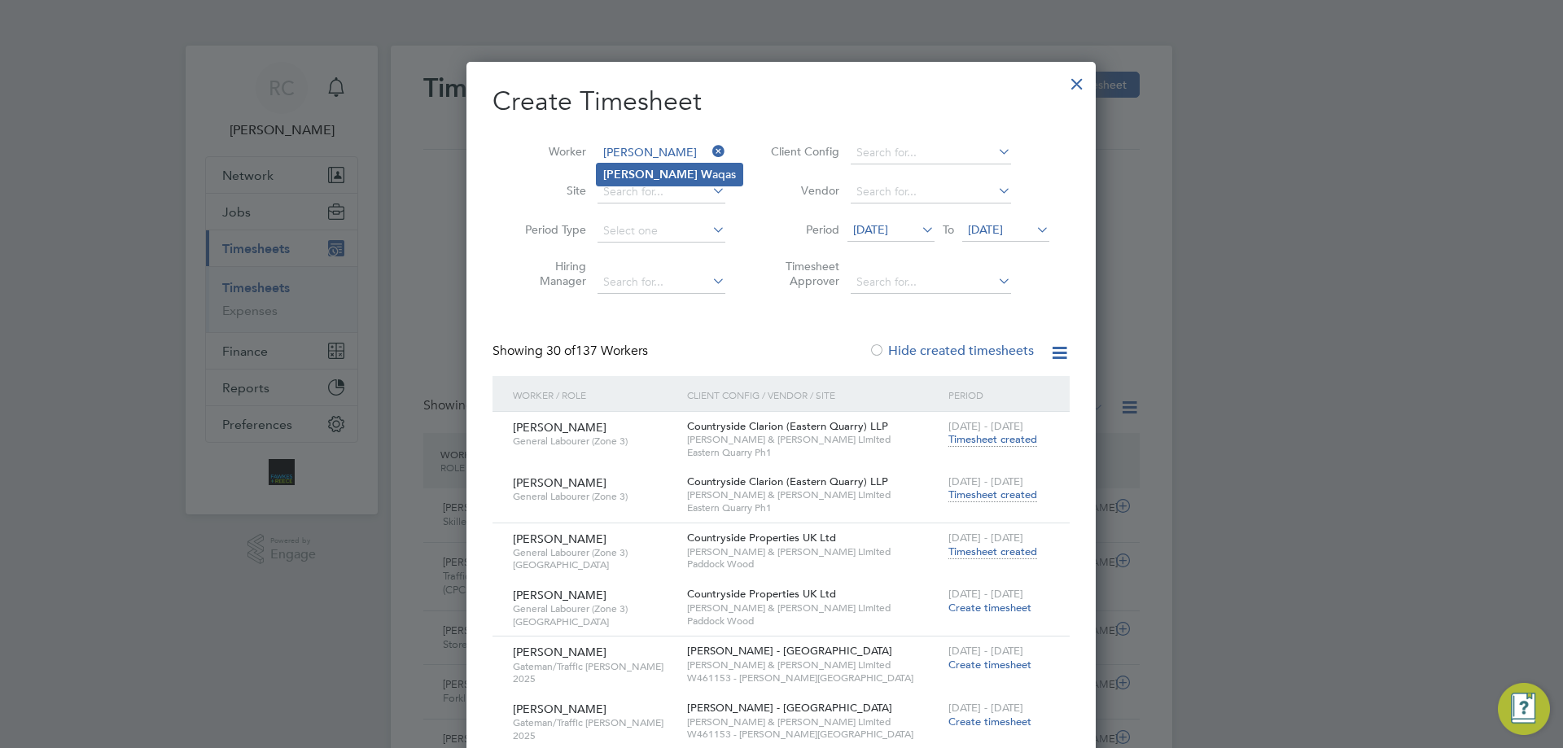
click at [668, 173] on li "Mohammed W aqas" at bounding box center [670, 175] width 146 height 22
type input "Mohammed Waqas"
